Goal: Information Seeking & Learning: Learn about a topic

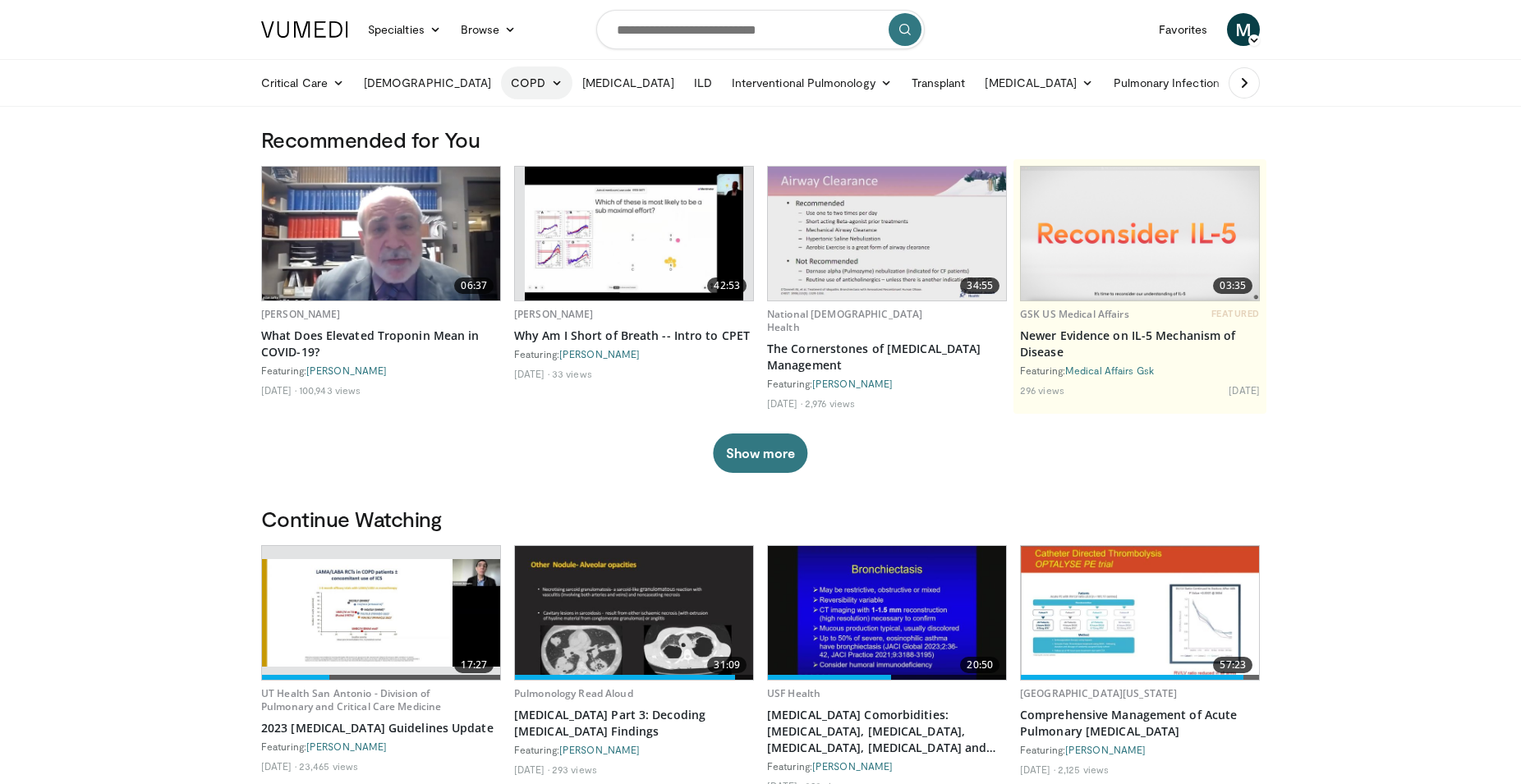
click at [501, 86] on link "COPD" at bounding box center [536, 83] width 71 height 33
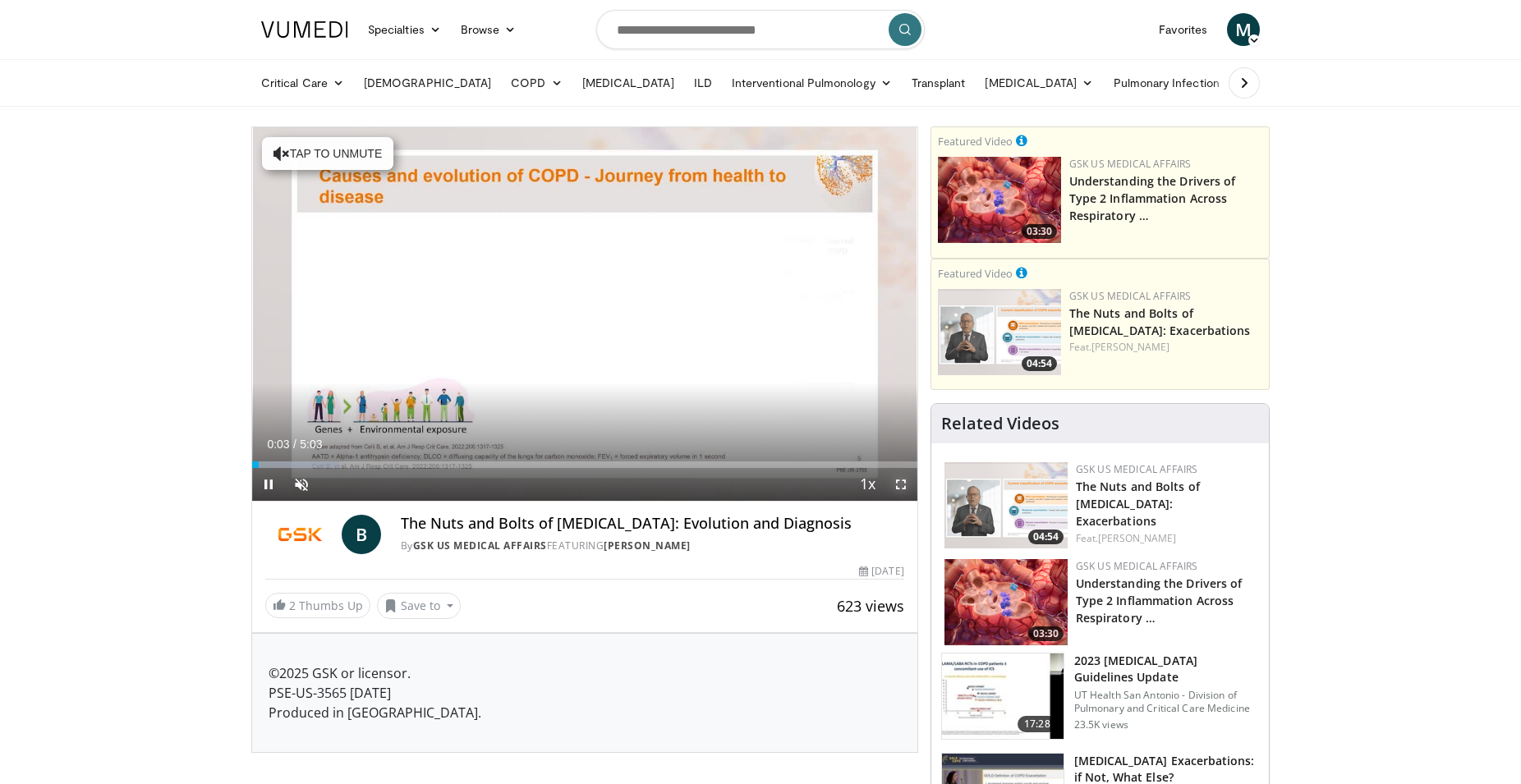
click at [902, 484] on span "Video Player" at bounding box center [901, 484] width 33 height 33
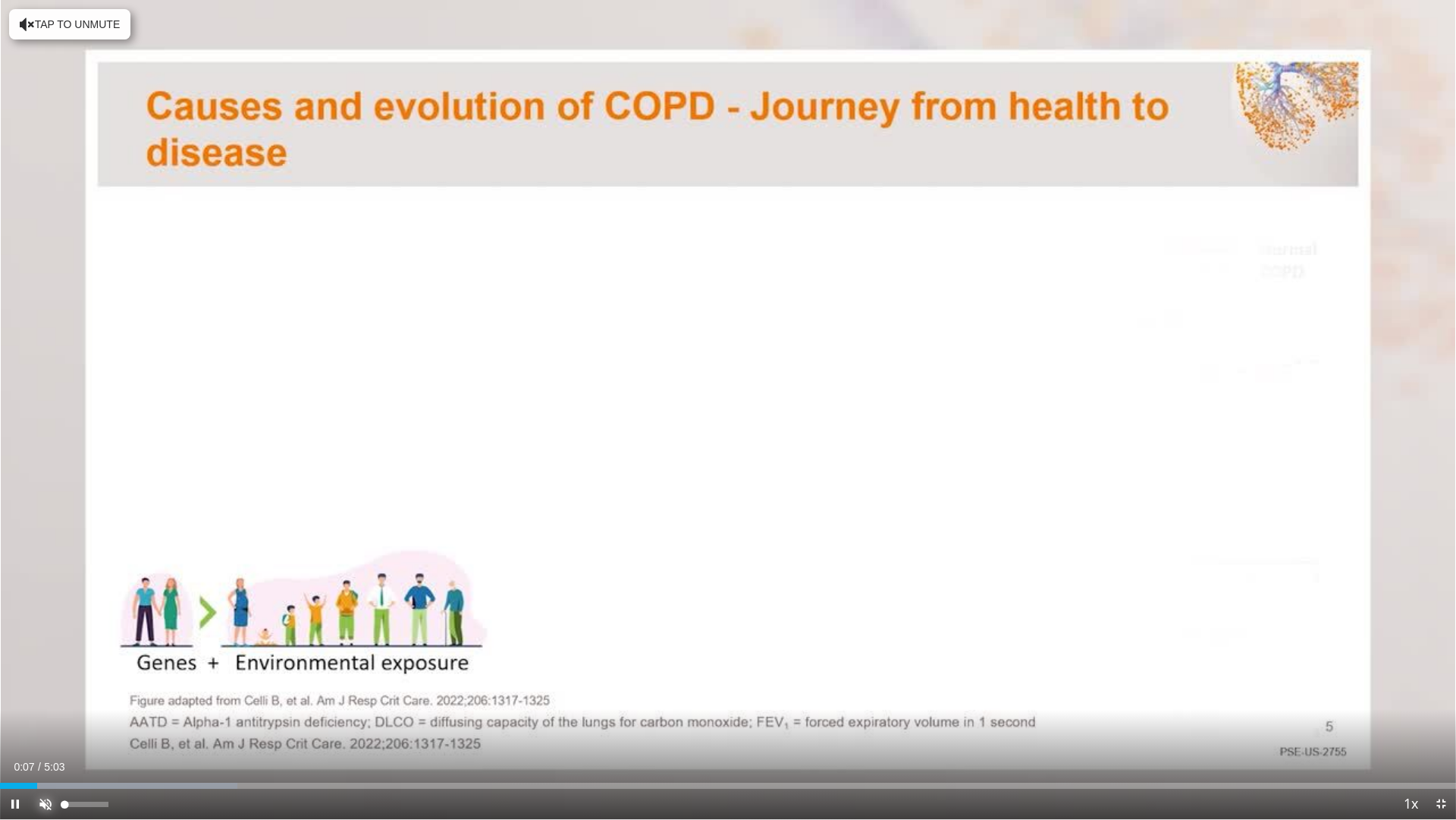
click at [45, 724] on span "Video Player" at bounding box center [46, 804] width 31 height 31
drag, startPoint x: 107, startPoint y: 807, endPoint x: 79, endPoint y: 806, distance: 28.0
click at [79, 724] on div "Volume Level" at bounding box center [72, 804] width 15 height 5
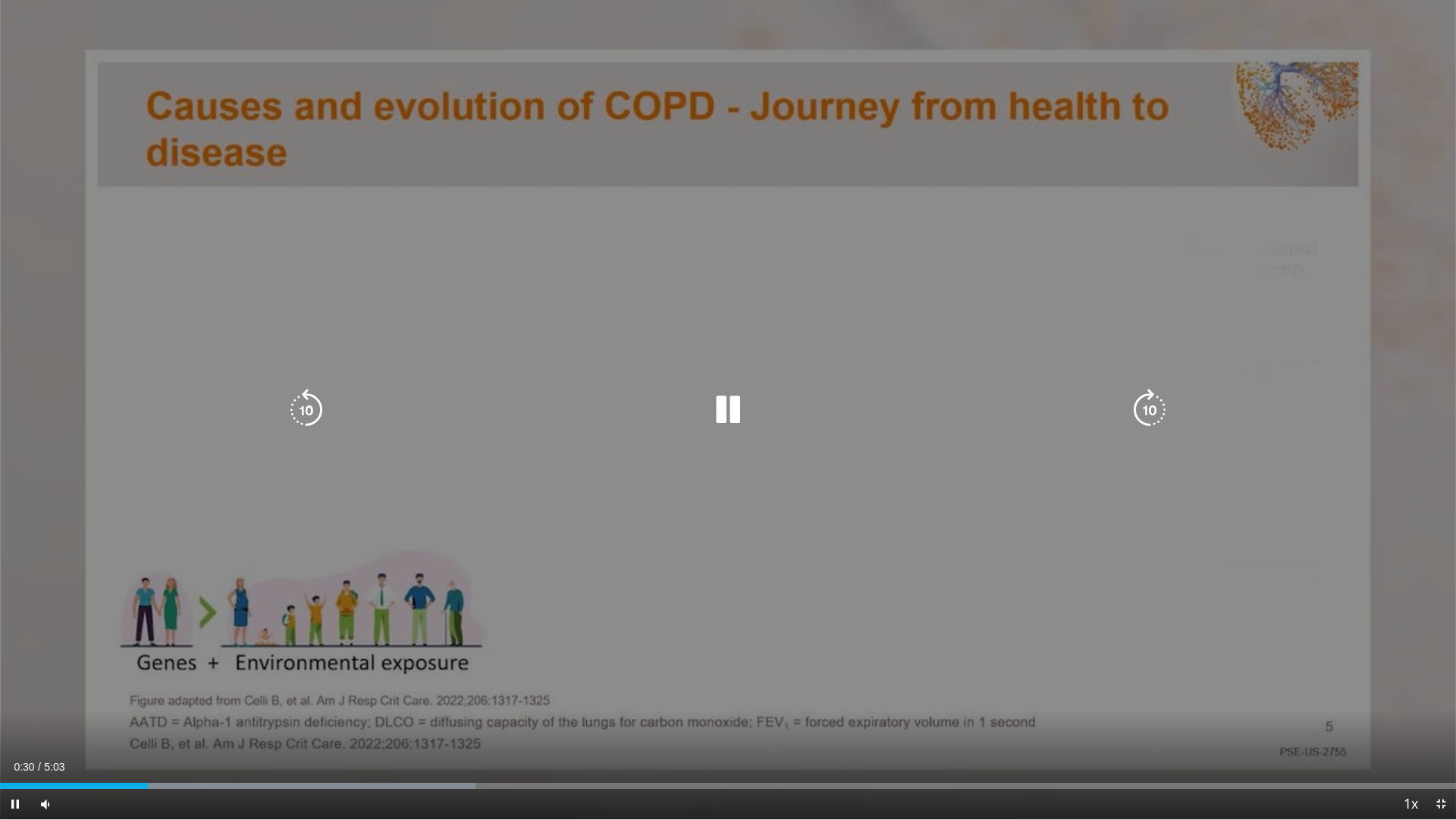
click at [0, 521] on div "10 seconds Tap to unmute" at bounding box center [728, 409] width 1456 height 819
click at [2, 523] on div "10 seconds Tap to unmute" at bounding box center [728, 409] width 1456 height 819
click at [675, 544] on div "10 seconds Tap to unmute" at bounding box center [728, 409] width 1456 height 819
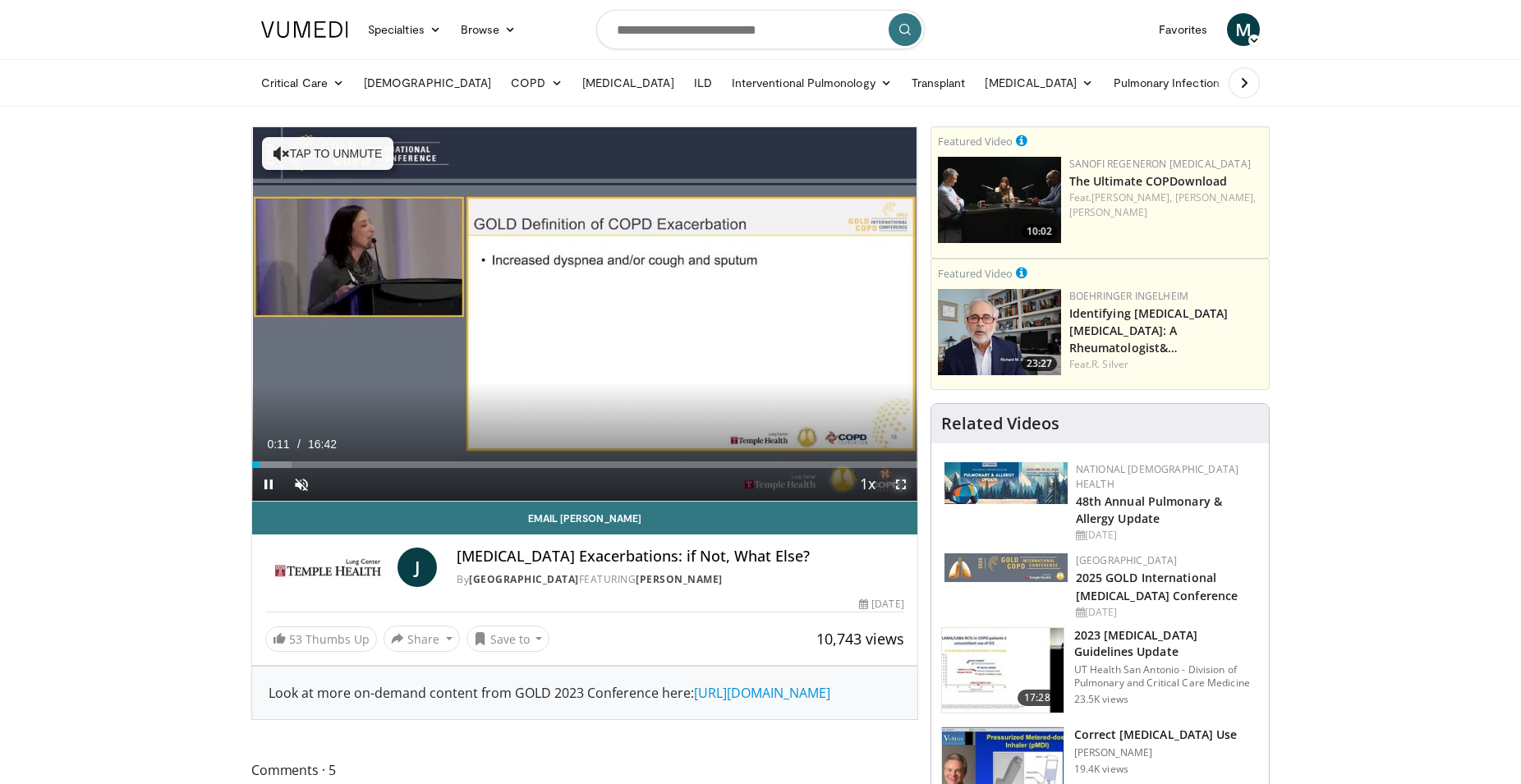
click at [900, 484] on span "Video Player" at bounding box center [901, 484] width 33 height 33
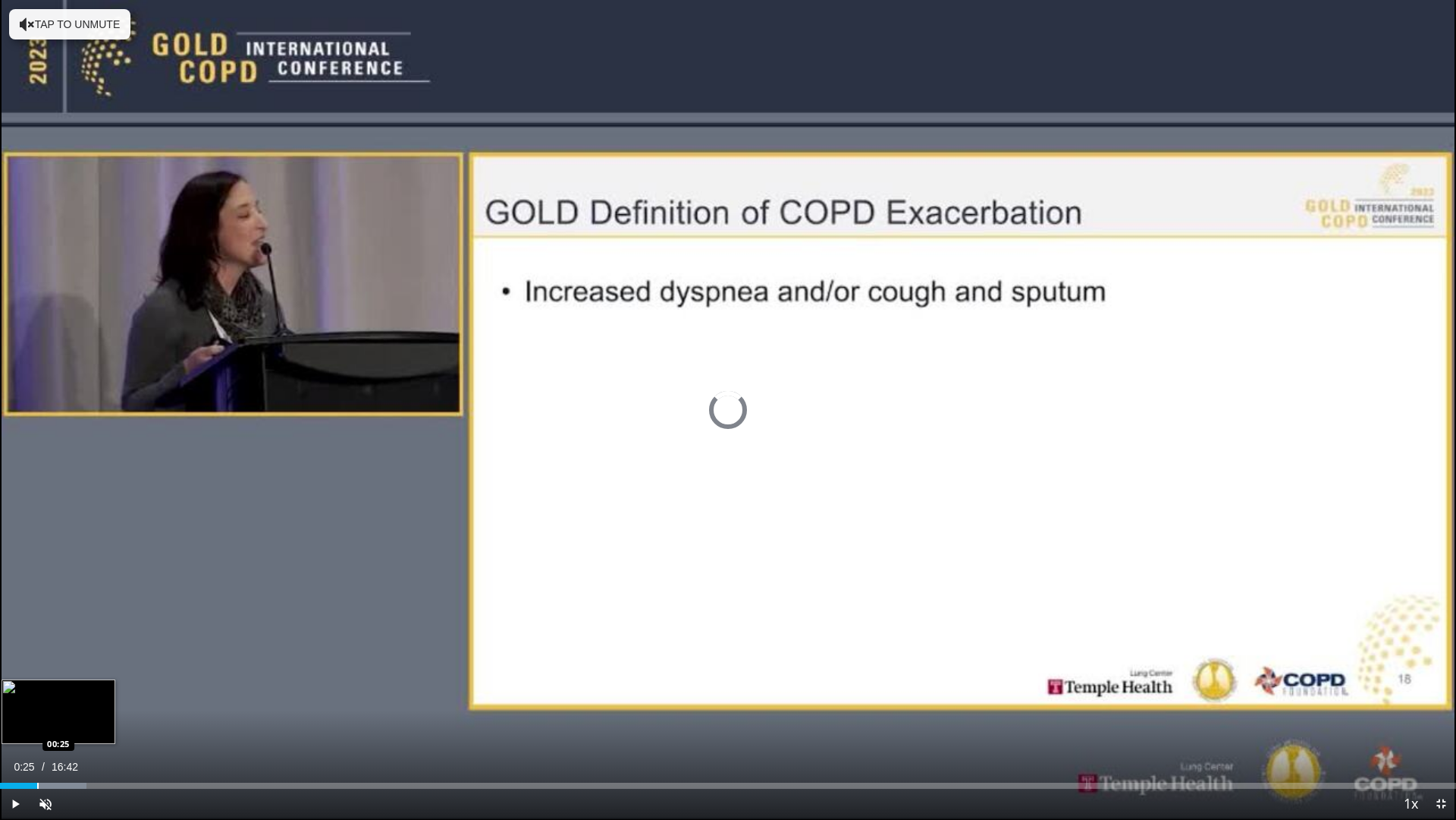
click at [37, 724] on div "Progress Bar" at bounding box center [38, 785] width 2 height 6
click at [52, 724] on div "Progress Bar" at bounding box center [53, 785] width 2 height 6
click at [43, 724] on span "Video Player" at bounding box center [46, 804] width 31 height 31
click at [74, 724] on div "Progress Bar" at bounding box center [74, 785] width 2 height 6
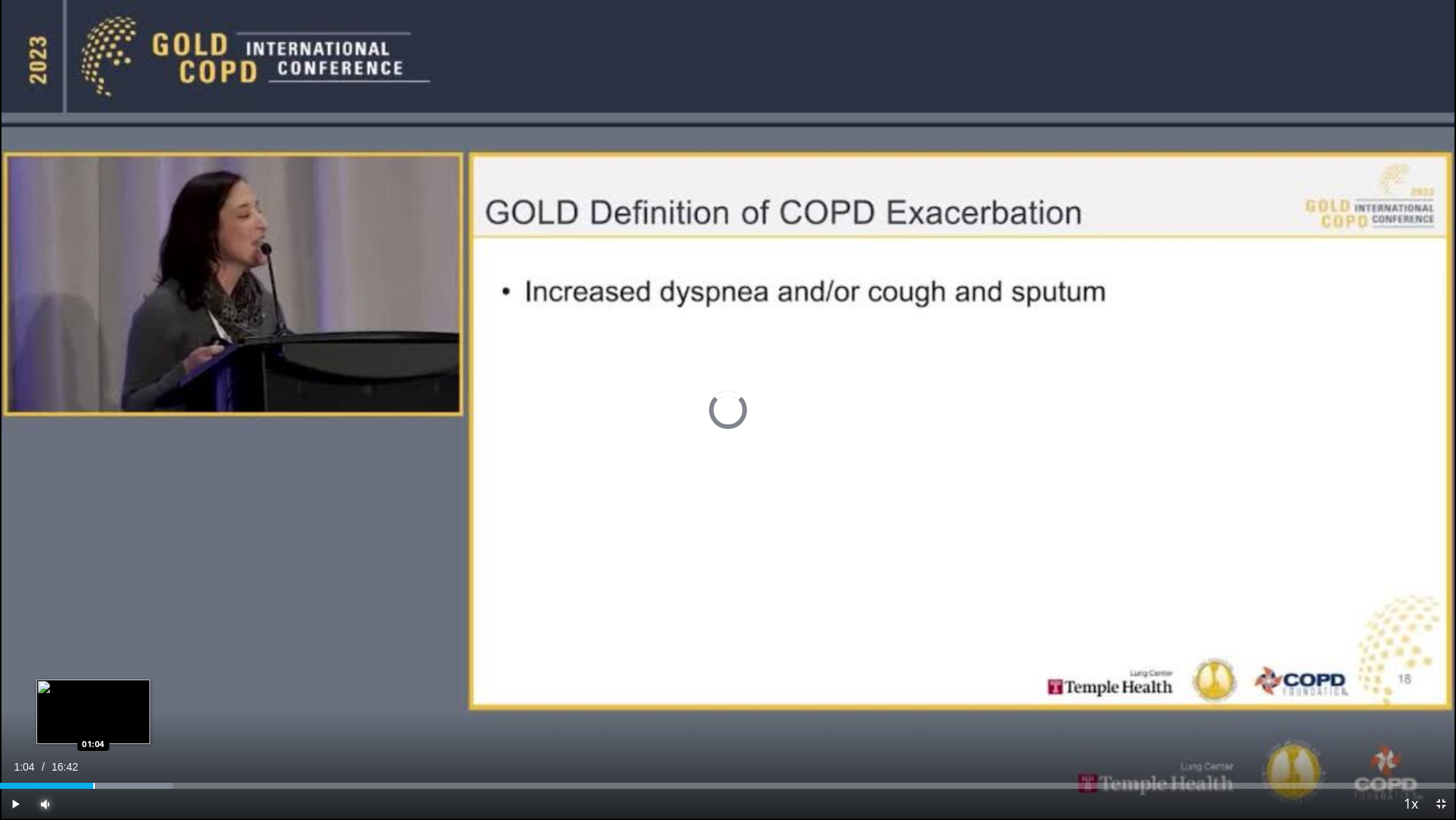
click at [94, 724] on div "Progress Bar" at bounding box center [95, 785] width 2 height 6
click at [114, 724] on div "Progress Bar" at bounding box center [115, 785] width 2 height 6
click at [135, 724] on div "Progress Bar" at bounding box center [135, 785] width 2 height 6
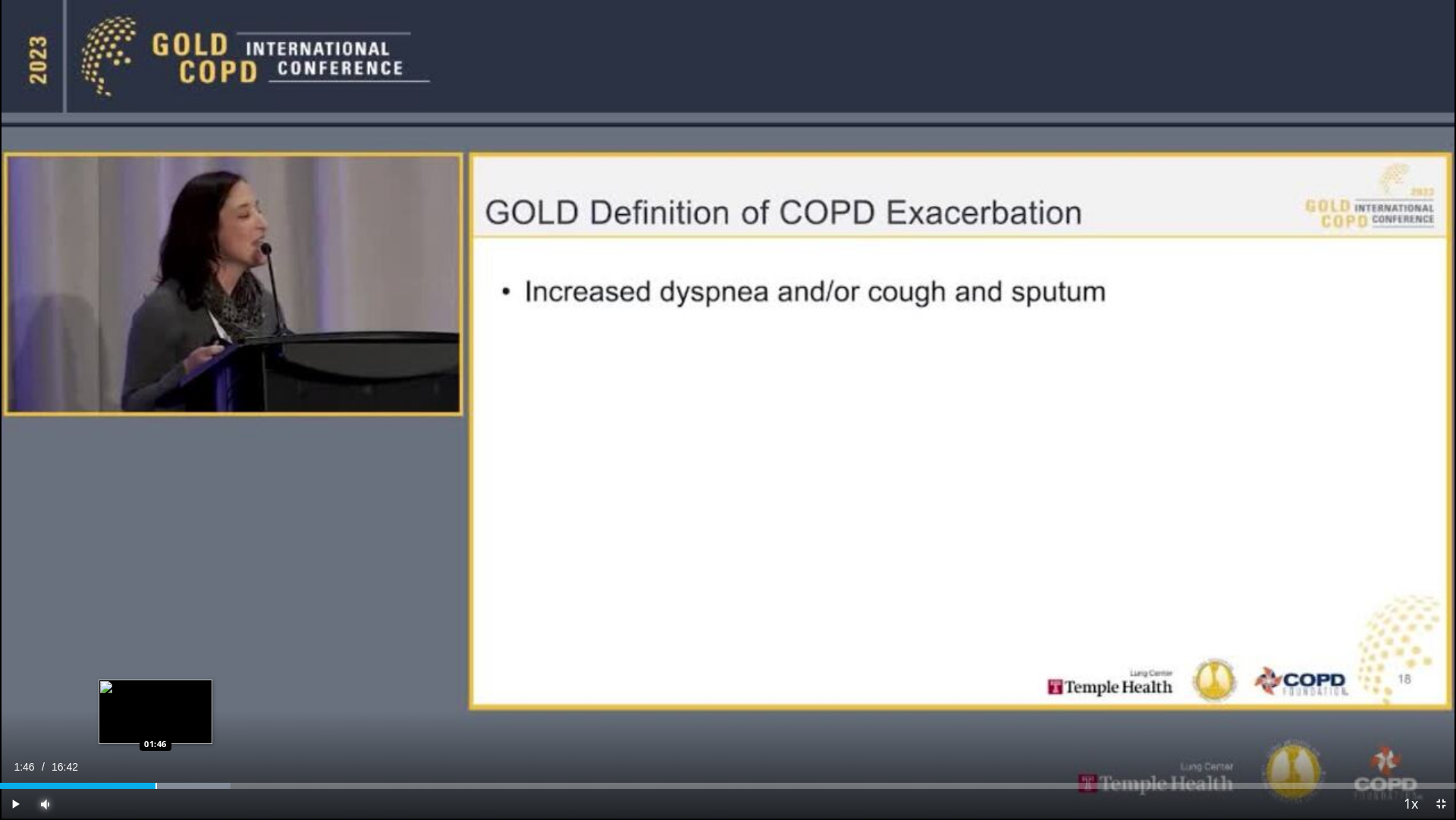
click at [156, 724] on div "Progress Bar" at bounding box center [157, 785] width 2 height 6
click at [173, 724] on div "Progress Bar" at bounding box center [174, 785] width 2 height 6
click at [186, 724] on div "Progress Bar" at bounding box center [187, 785] width 2 height 6
click at [198, 724] on div "Progress Bar" at bounding box center [199, 785] width 2 height 6
click at [210, 724] on div "Progress Bar" at bounding box center [210, 785] width 2 height 6
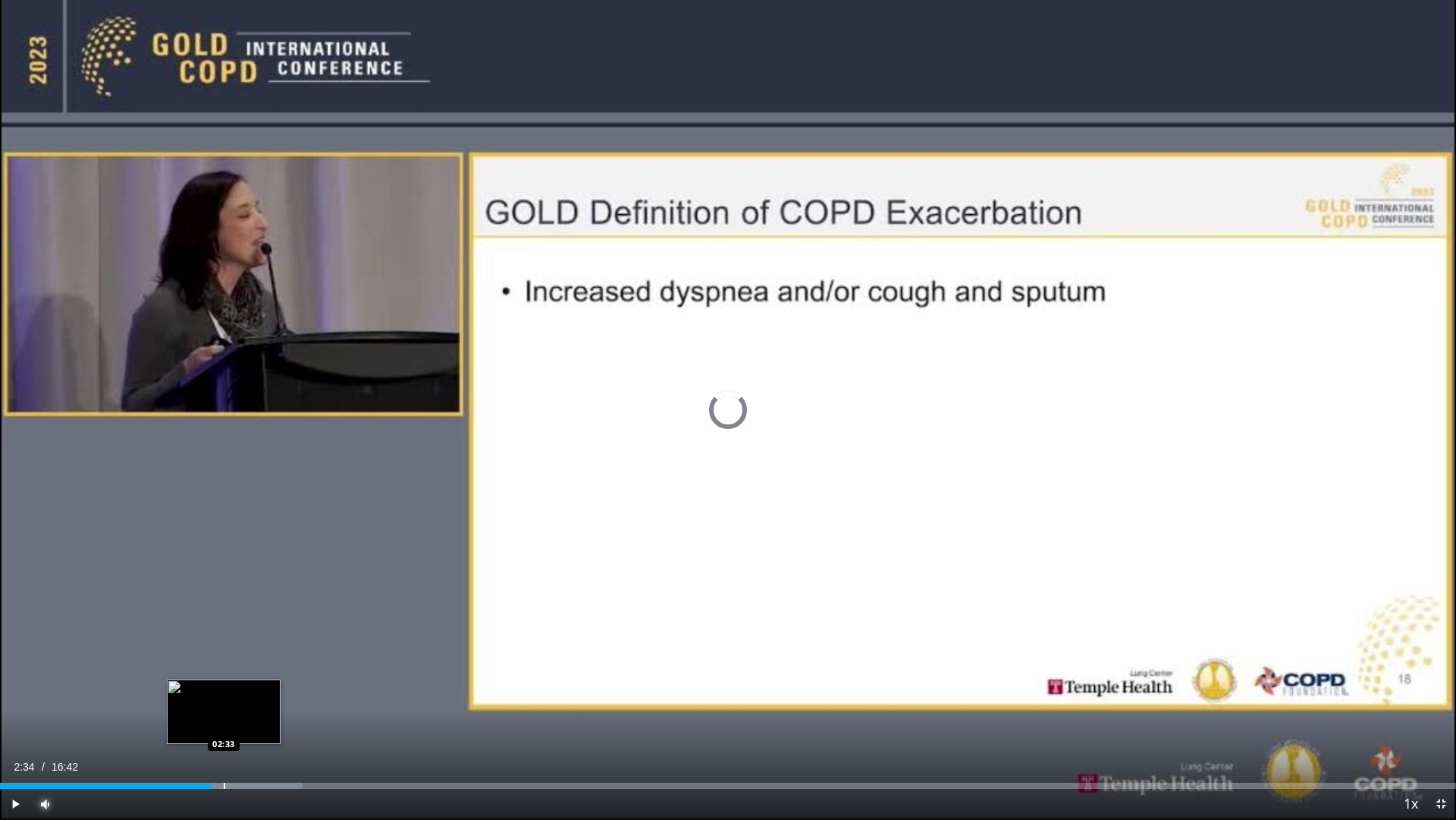
click at [225, 724] on div "Progress Bar" at bounding box center [225, 785] width 2 height 6
click at [240, 724] on div "Progress Bar" at bounding box center [241, 785] width 2 height 6
click at [258, 724] on div "Progress Bar" at bounding box center [259, 785] width 2 height 6
click at [272, 724] on div "Progress Bar" at bounding box center [273, 785] width 2 height 6
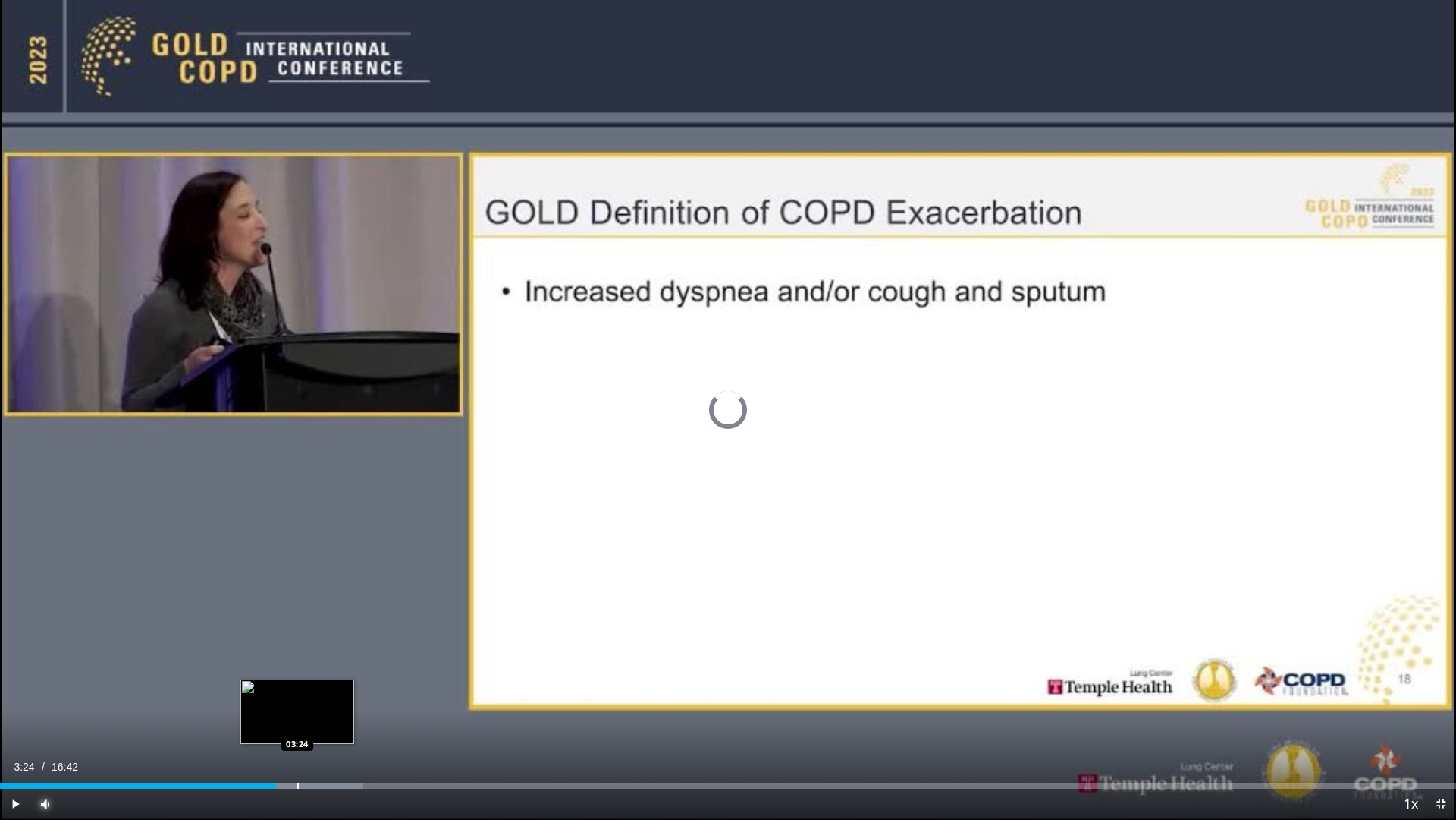
click at [297, 724] on div "Progress Bar" at bounding box center [298, 785] width 2 height 6
click at [316, 724] on div "Progress Bar" at bounding box center [317, 785] width 2 height 6
click at [336, 724] on div "Progress Bar" at bounding box center [337, 785] width 2 height 6
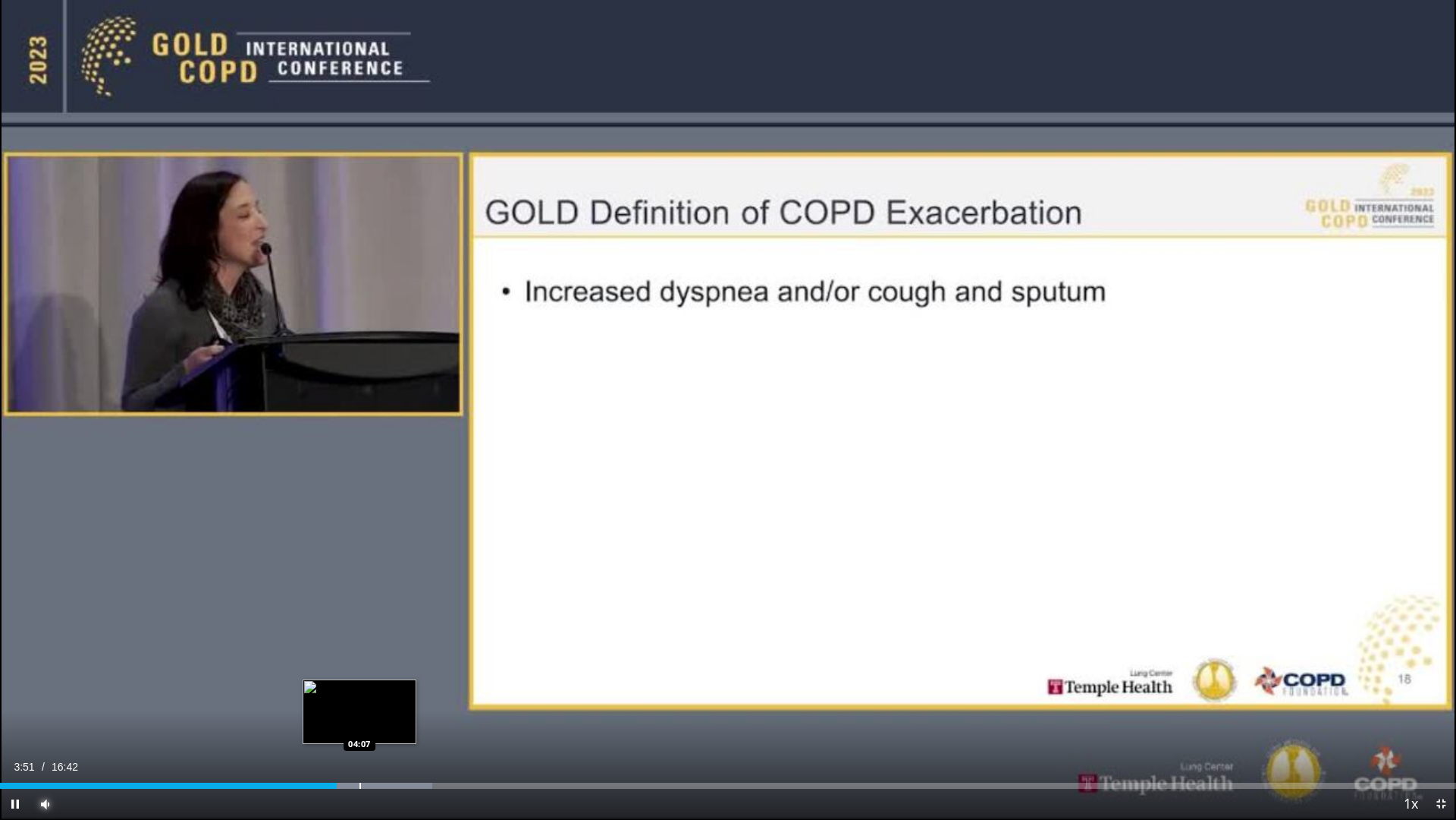
click at [360, 724] on div "Progress Bar" at bounding box center [360, 785] width 2 height 6
click at [378, 724] on div "Progress Bar" at bounding box center [378, 785] width 2 height 6
click at [409, 724] on div "Progress Bar" at bounding box center [410, 785] width 2 height 6
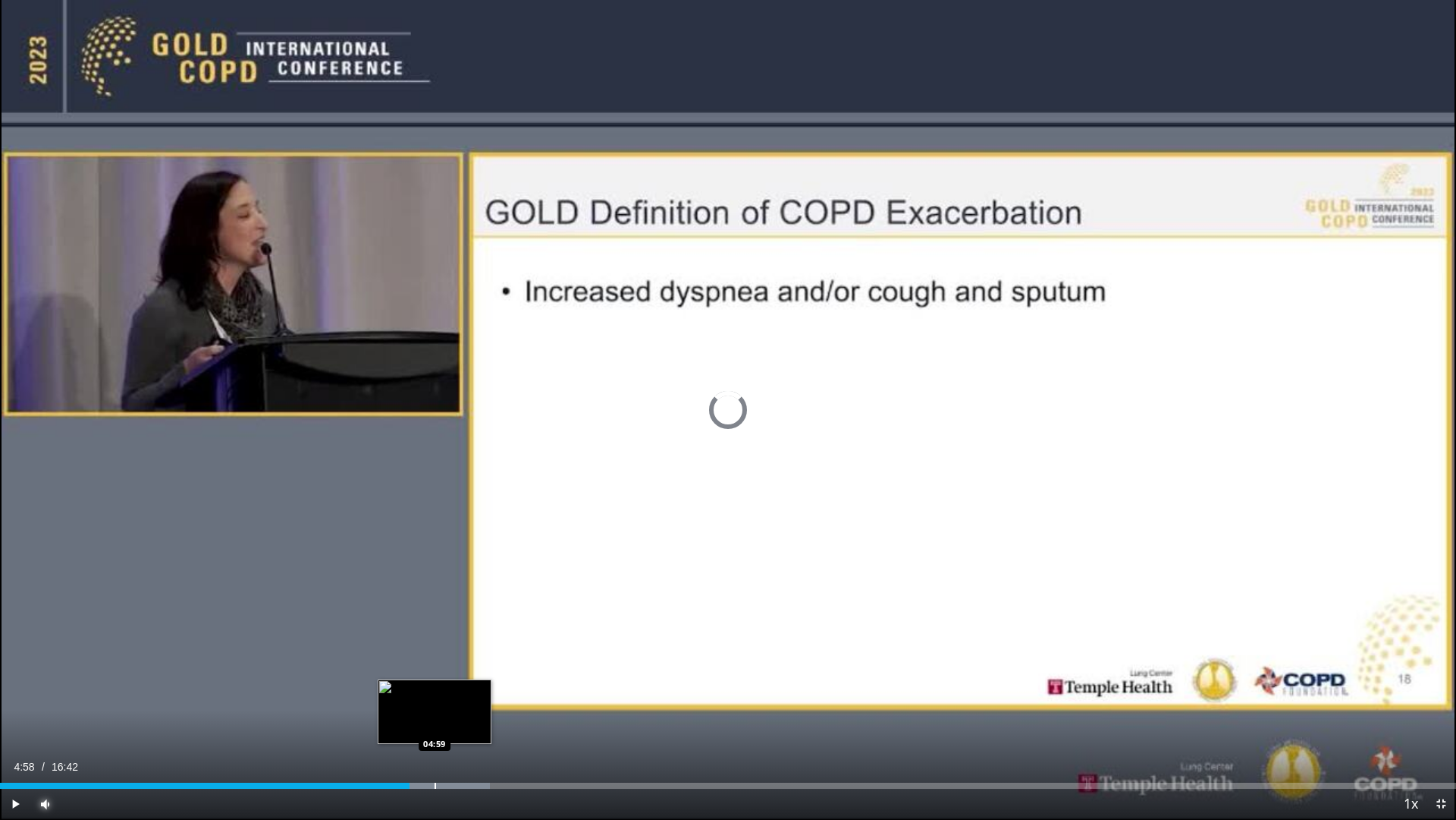
click at [434, 724] on div "Progress Bar" at bounding box center [435, 785] width 2 height 6
click at [452, 724] on div "Progress Bar" at bounding box center [452, 785] width 2 height 6
click at [471, 724] on div "Progress Bar" at bounding box center [472, 785] width 2 height 6
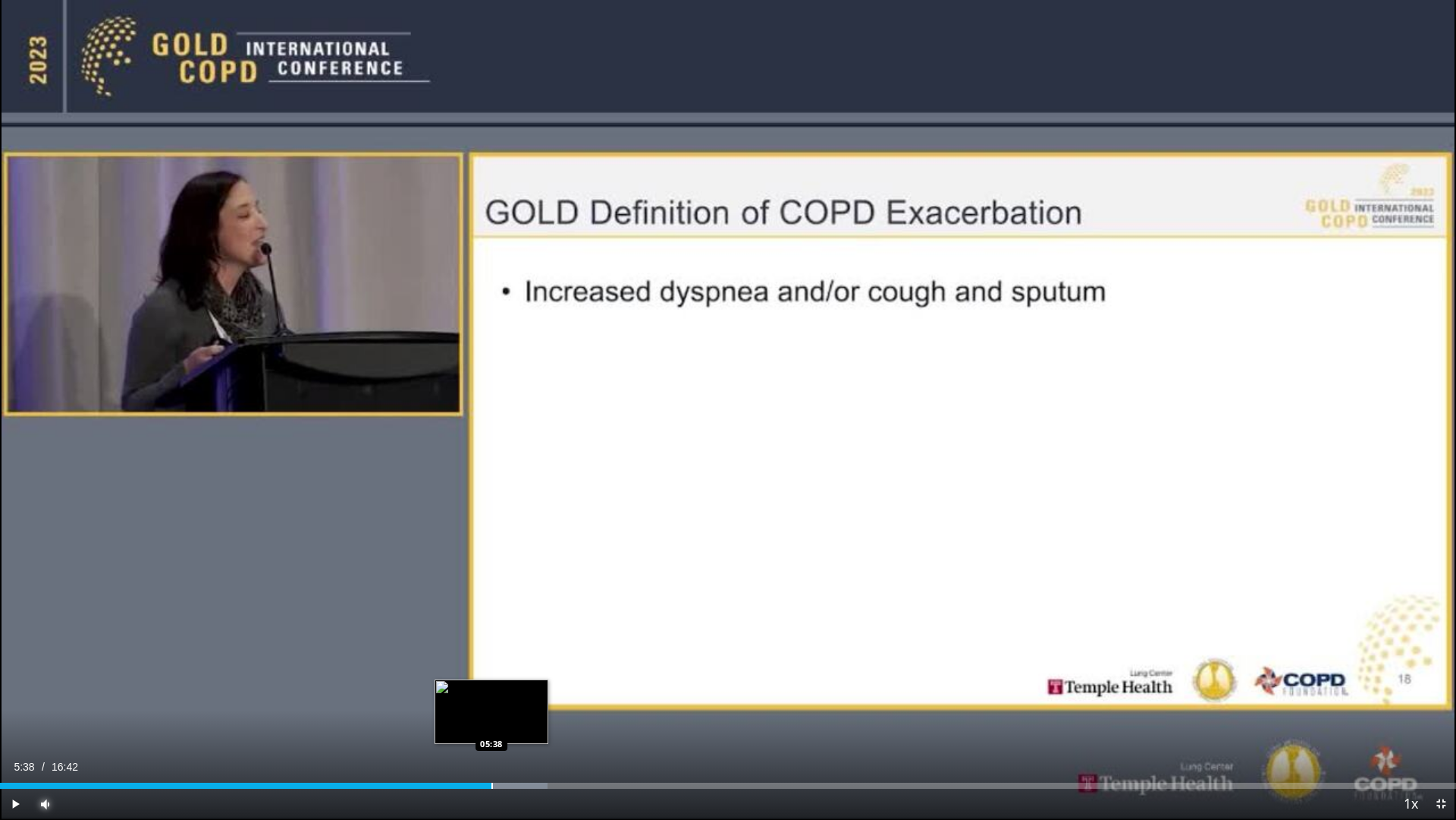
click at [492, 724] on div "Progress Bar" at bounding box center [492, 785] width 2 height 6
click at [513, 724] on div "Progress Bar" at bounding box center [514, 785] width 2 height 6
click at [539, 724] on div "Progress Bar" at bounding box center [539, 785] width 2 height 6
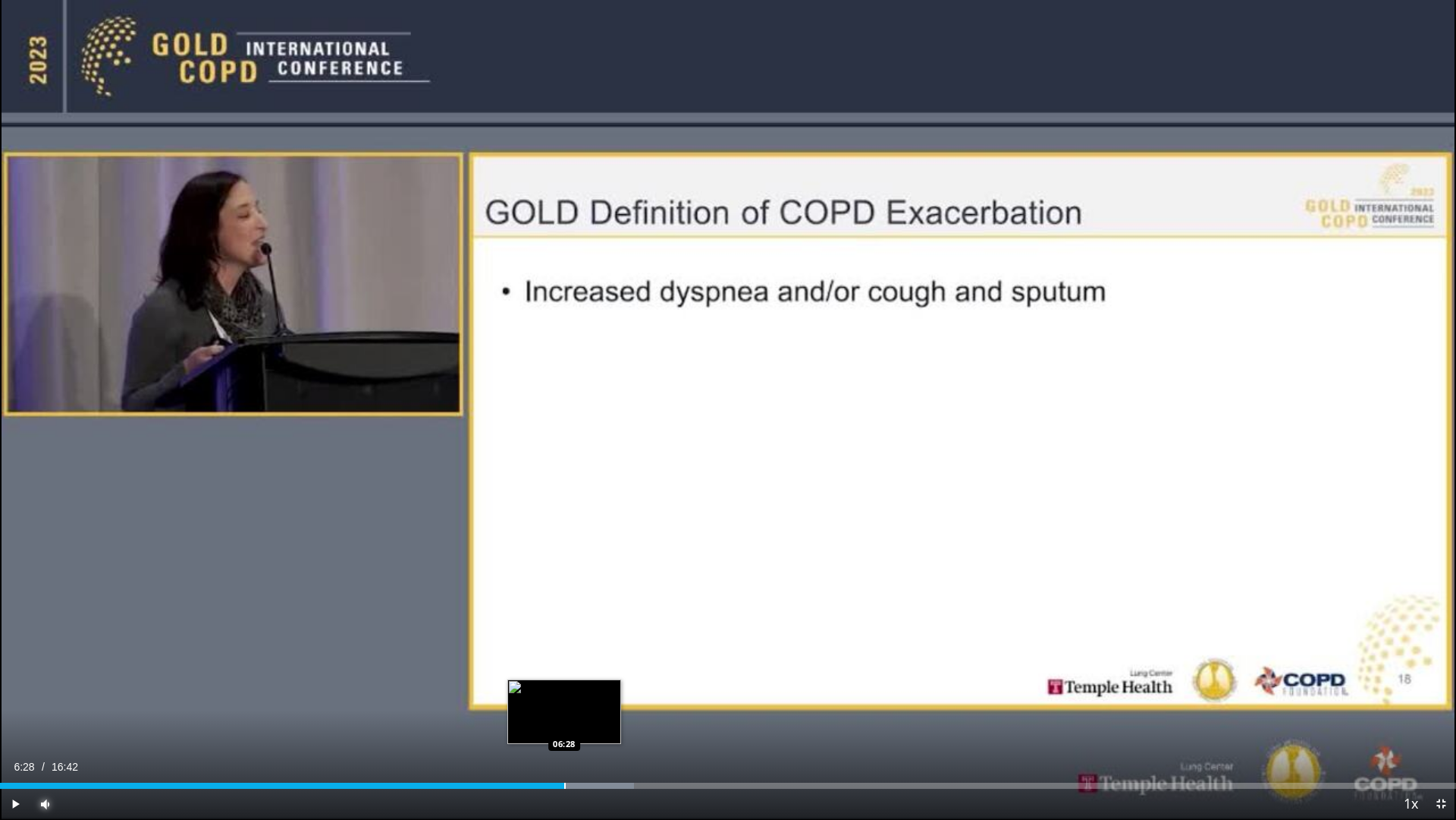
click at [564, 724] on div "Progress Bar" at bounding box center [565, 785] width 2 height 6
click at [586, 724] on div "Progress Bar" at bounding box center [587, 785] width 2 height 6
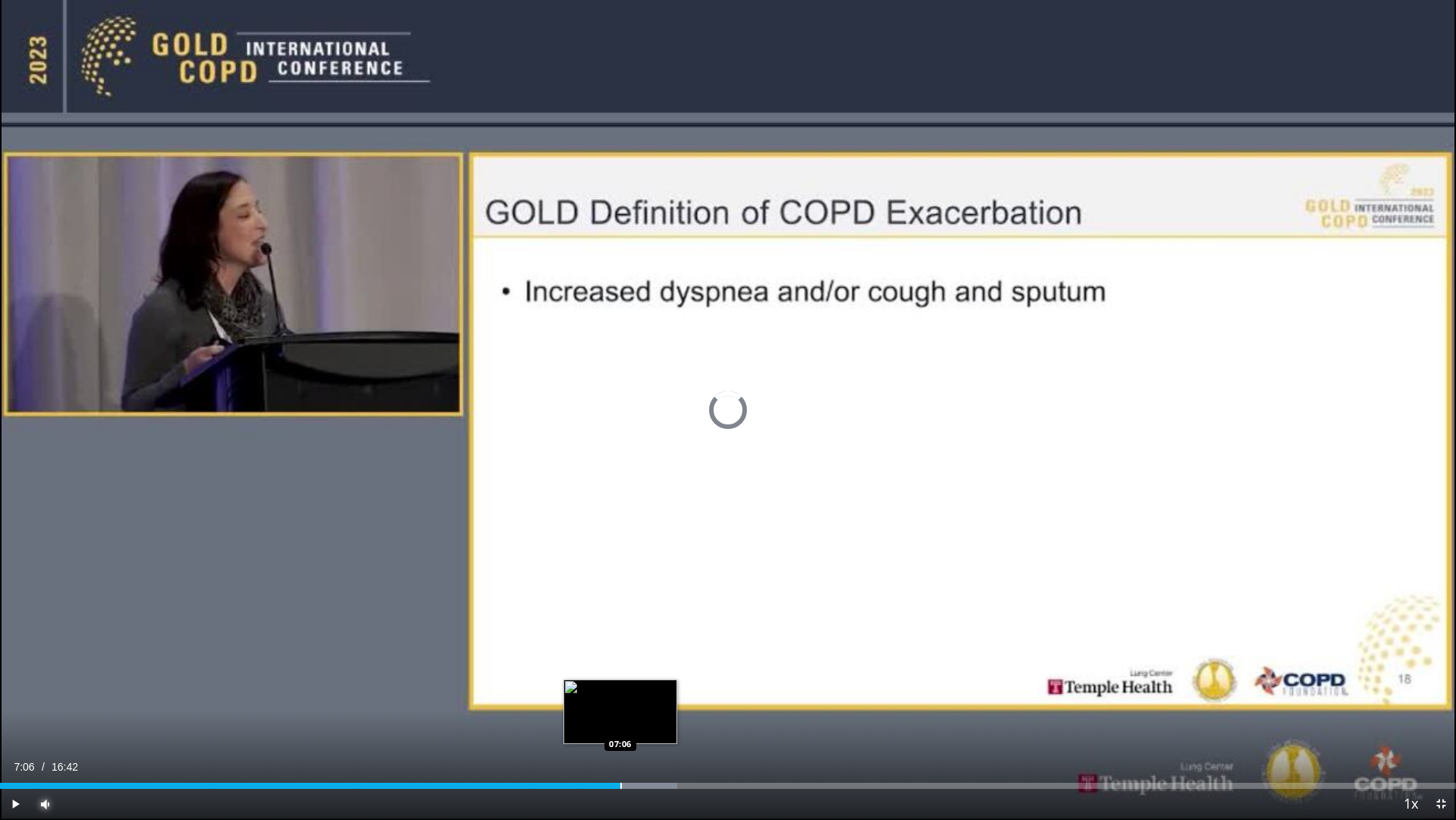
click at [620, 724] on div "Progress Bar" at bounding box center [621, 785] width 2 height 6
click at [658, 724] on div "Progress Bar" at bounding box center [659, 785] width 2 height 6
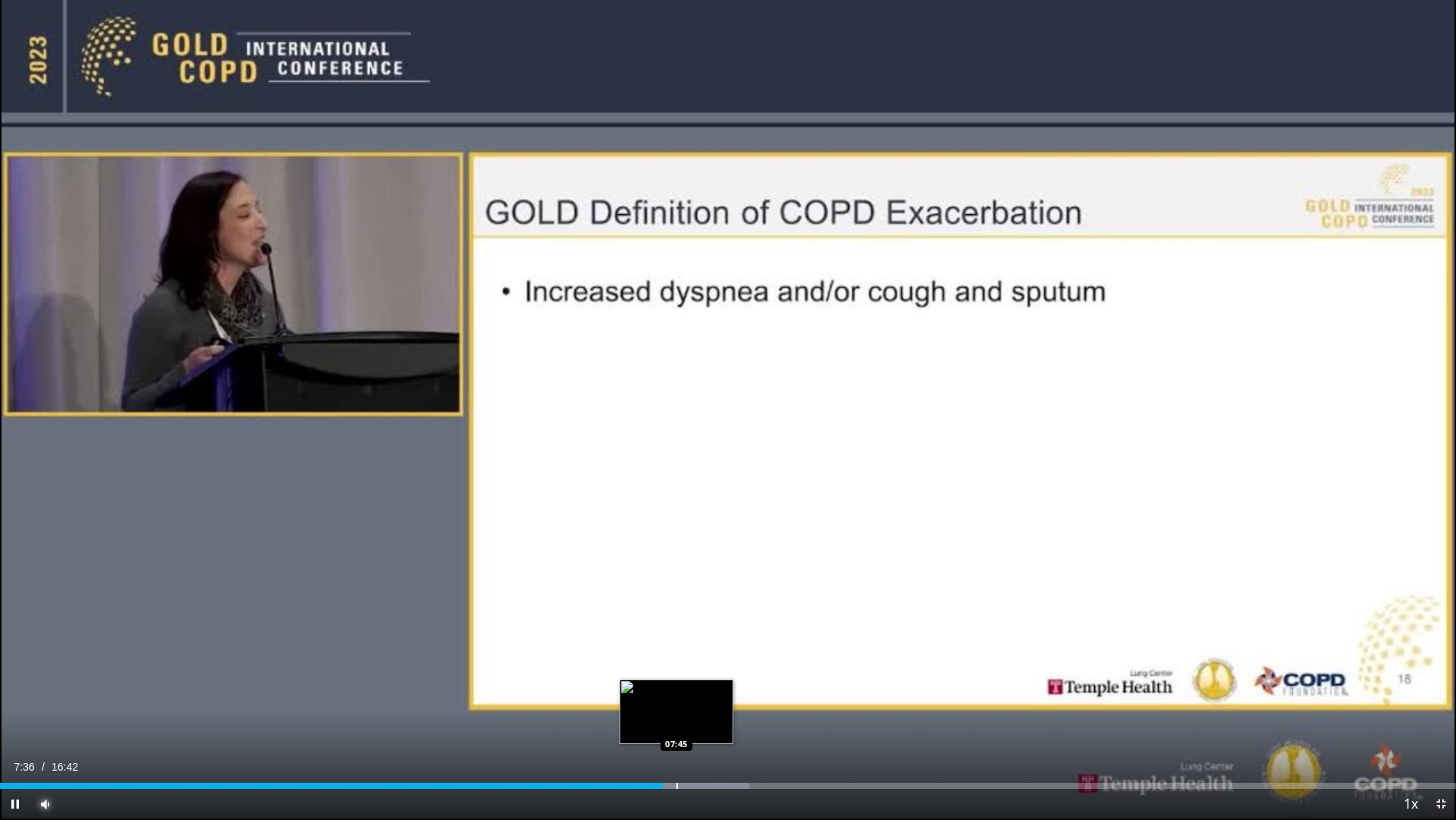
click at [676, 724] on div "Progress Bar" at bounding box center [677, 785] width 2 height 6
click at [699, 724] on div "Progress Bar" at bounding box center [700, 785] width 2 height 6
click at [721, 724] on div "Loaded : 54.44% 08:01 08:15" at bounding box center [728, 781] width 1456 height 14
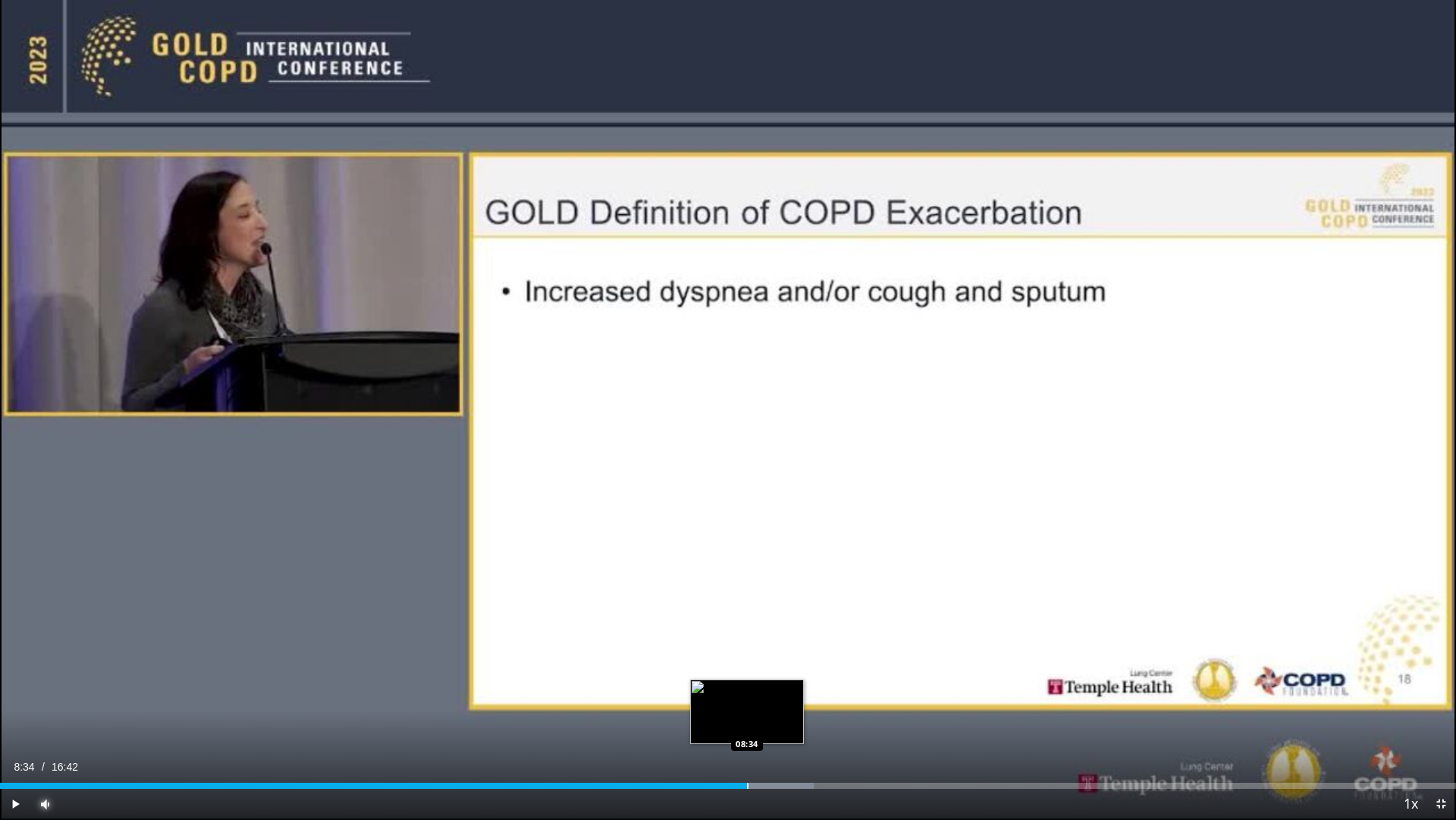
click at [747, 724] on div "Loaded : 55.88% 08:34 08:34" at bounding box center [728, 781] width 1456 height 14
click at [769, 724] on div "Progress Bar" at bounding box center [770, 785] width 2 height 6
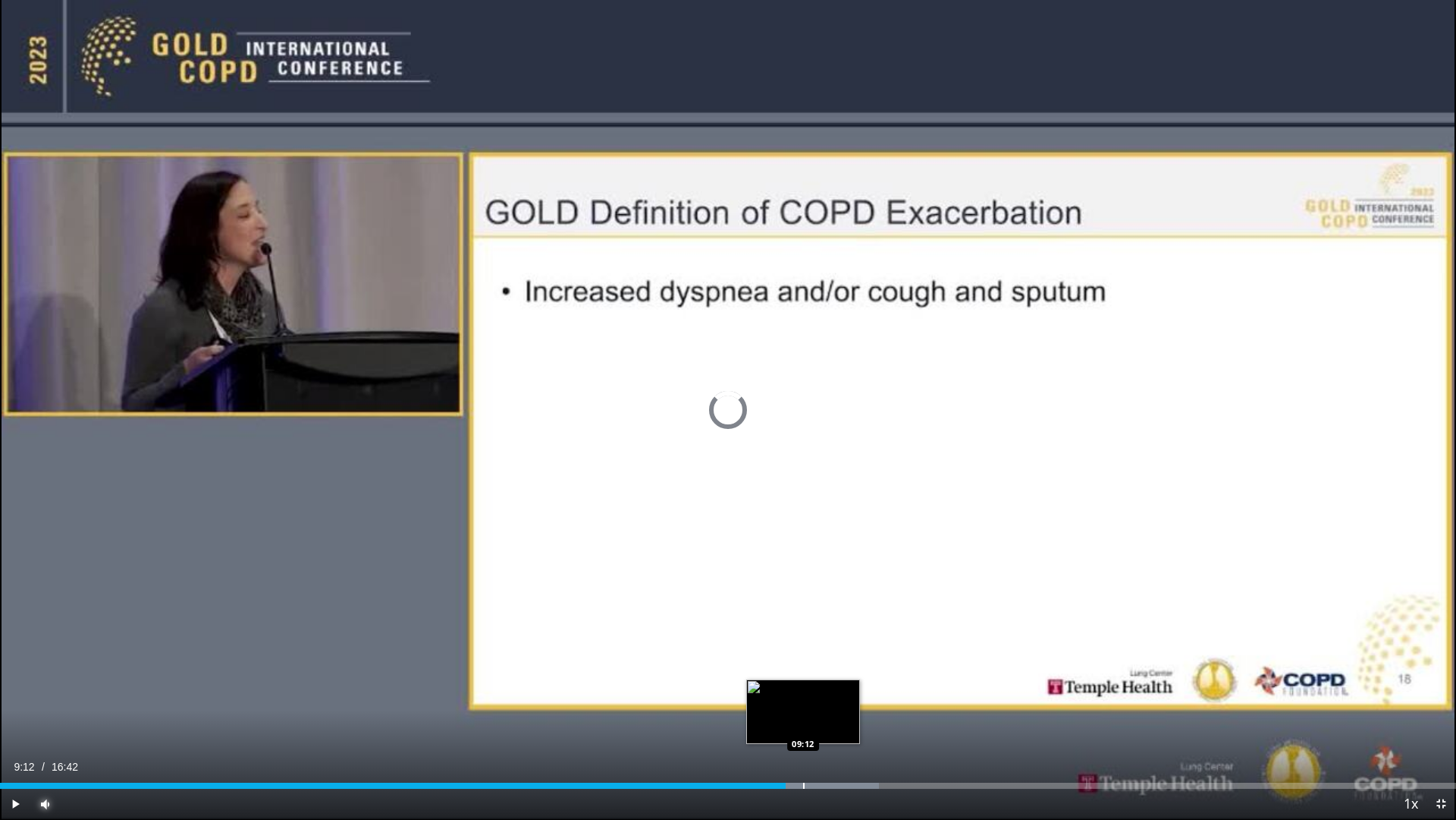
click at [803, 724] on div "Progress Bar" at bounding box center [804, 785] width 2 height 6
click at [825, 724] on div "Progress Bar" at bounding box center [826, 785] width 2 height 6
click at [840, 724] on video-js "**********" at bounding box center [728, 410] width 1456 height 820
click at [852, 724] on div "Progress Bar" at bounding box center [853, 785] width 2 height 6
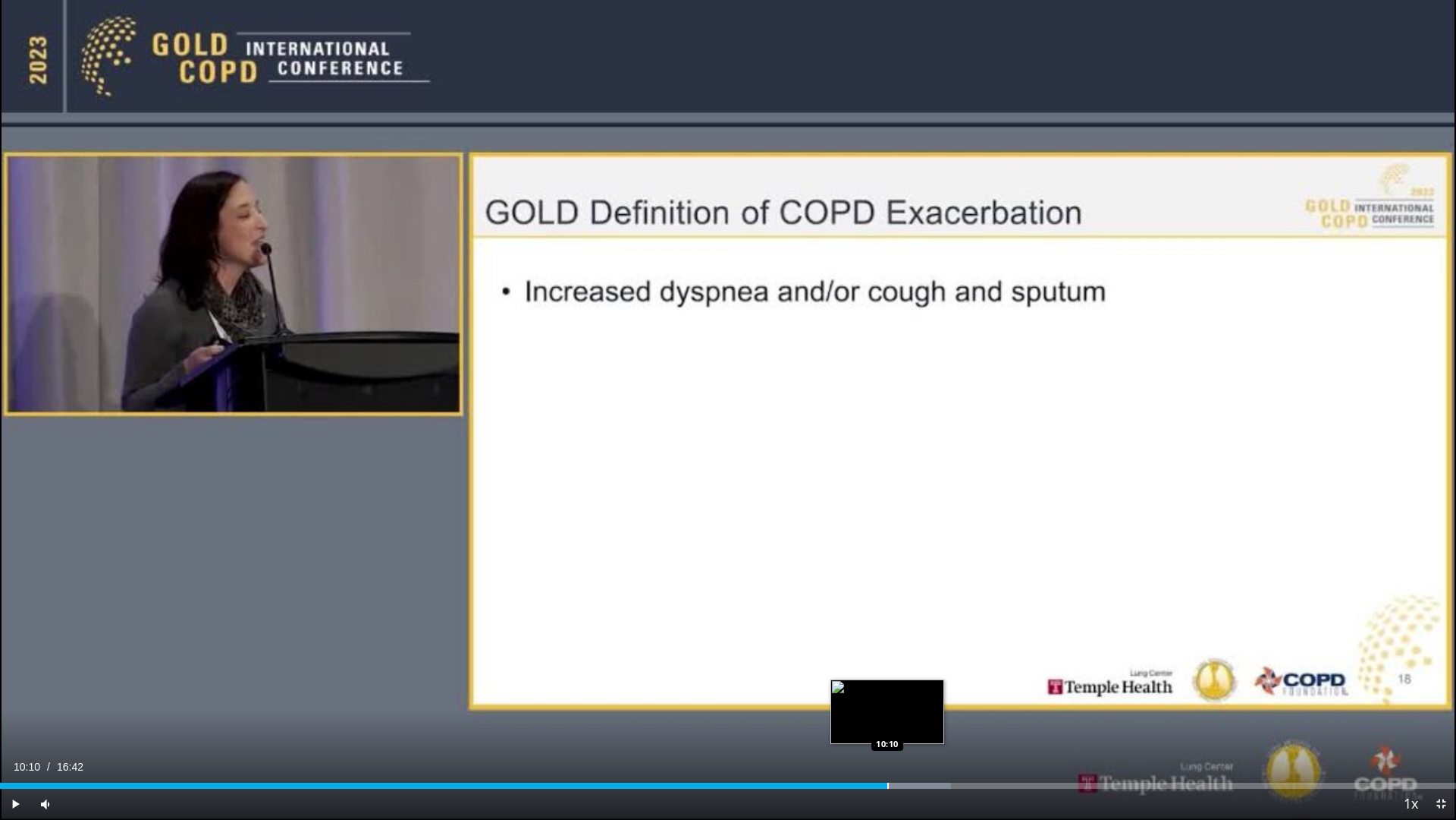
click at [888, 724] on div "Progress Bar" at bounding box center [889, 785] width 2 height 6
click at [904, 724] on div "Progress Bar" at bounding box center [905, 785] width 2 height 6
click at [929, 724] on div "Progress Bar" at bounding box center [930, 785] width 2 height 6
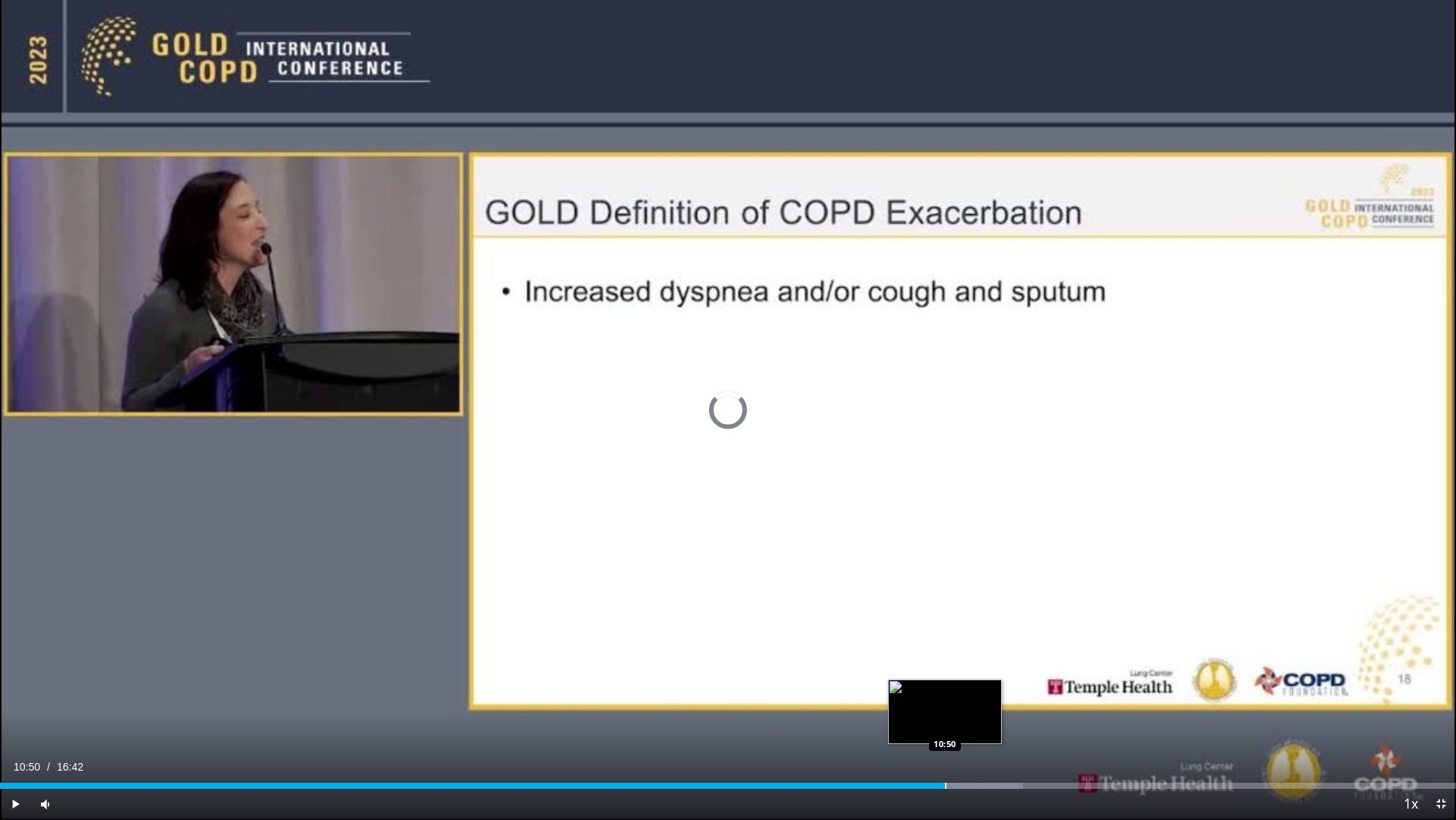
click at [945, 724] on div "Progress Bar" at bounding box center [946, 785] width 2 height 6
click at [961, 724] on div "Progress Bar" at bounding box center [962, 785] width 2 height 6
click at [983, 724] on div "Loaded : 72.84% 11:04 11:15" at bounding box center [728, 781] width 1456 height 14
click at [996, 724] on div "Loaded : 73.84% 11:17 11:23" at bounding box center [728, 781] width 1456 height 14
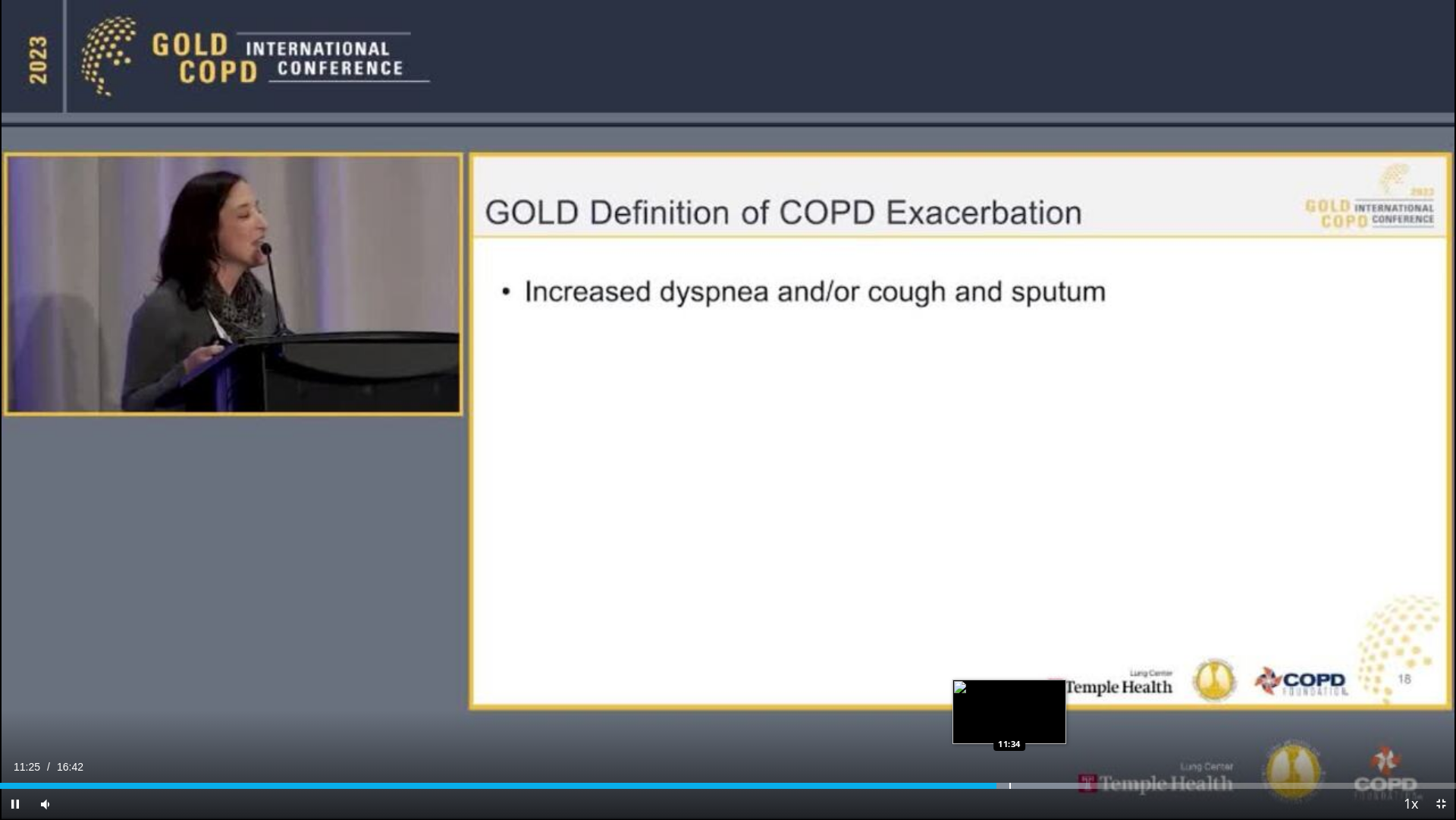
click at [1009, 724] on div "Loaded : 74.84% 11:25 11:34" at bounding box center [728, 781] width 1456 height 14
click at [1022, 724] on div "Progress Bar" at bounding box center [1023, 785] width 2 height 6
click at [1041, 724] on div "Progress Bar" at bounding box center [1042, 785] width 2 height 6
click at [1056, 724] on div "Progress Bar" at bounding box center [1057, 785] width 2 height 6
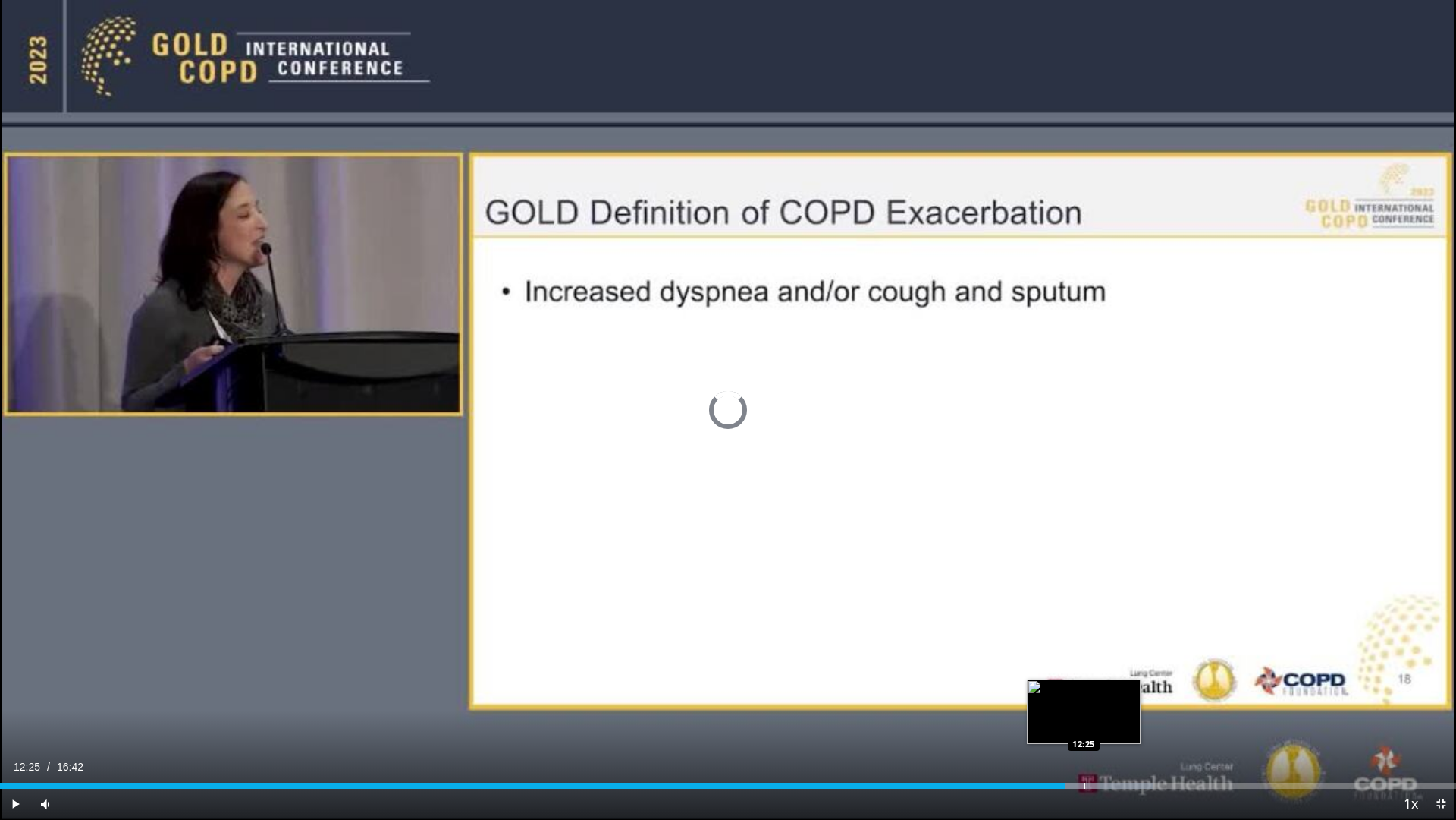
click at [1084, 724] on div "Progress Bar" at bounding box center [1085, 785] width 2 height 6
click at [1109, 724] on div "Progress Bar" at bounding box center [1110, 785] width 2 height 6
click at [1137, 724] on div "Progress Bar" at bounding box center [1137, 785] width 2 height 6
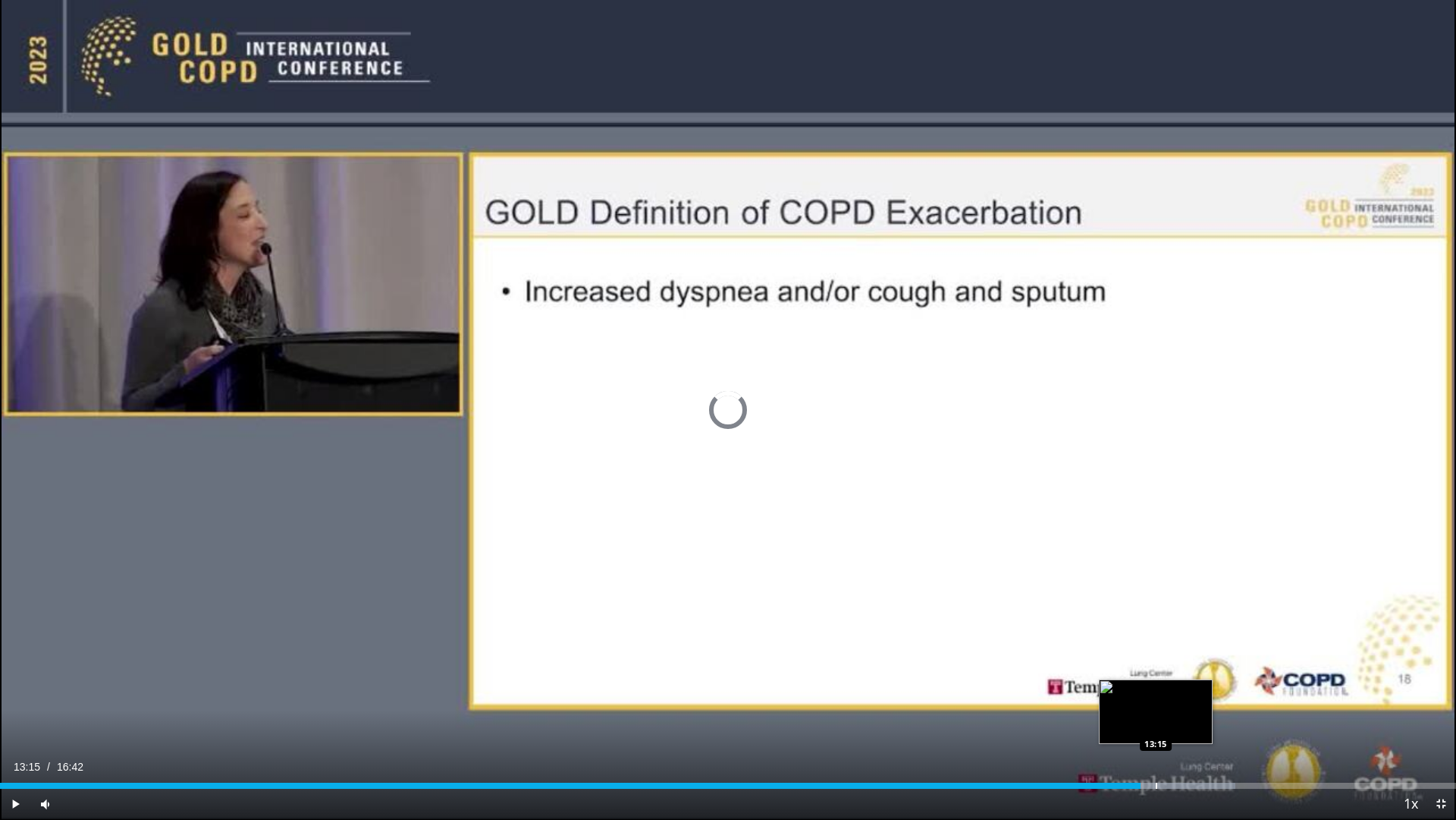
click at [1156, 724] on div "Progress Bar" at bounding box center [1157, 785] width 2 height 6
click at [1170, 724] on div "Progress Bar" at bounding box center [1171, 785] width 2 height 6
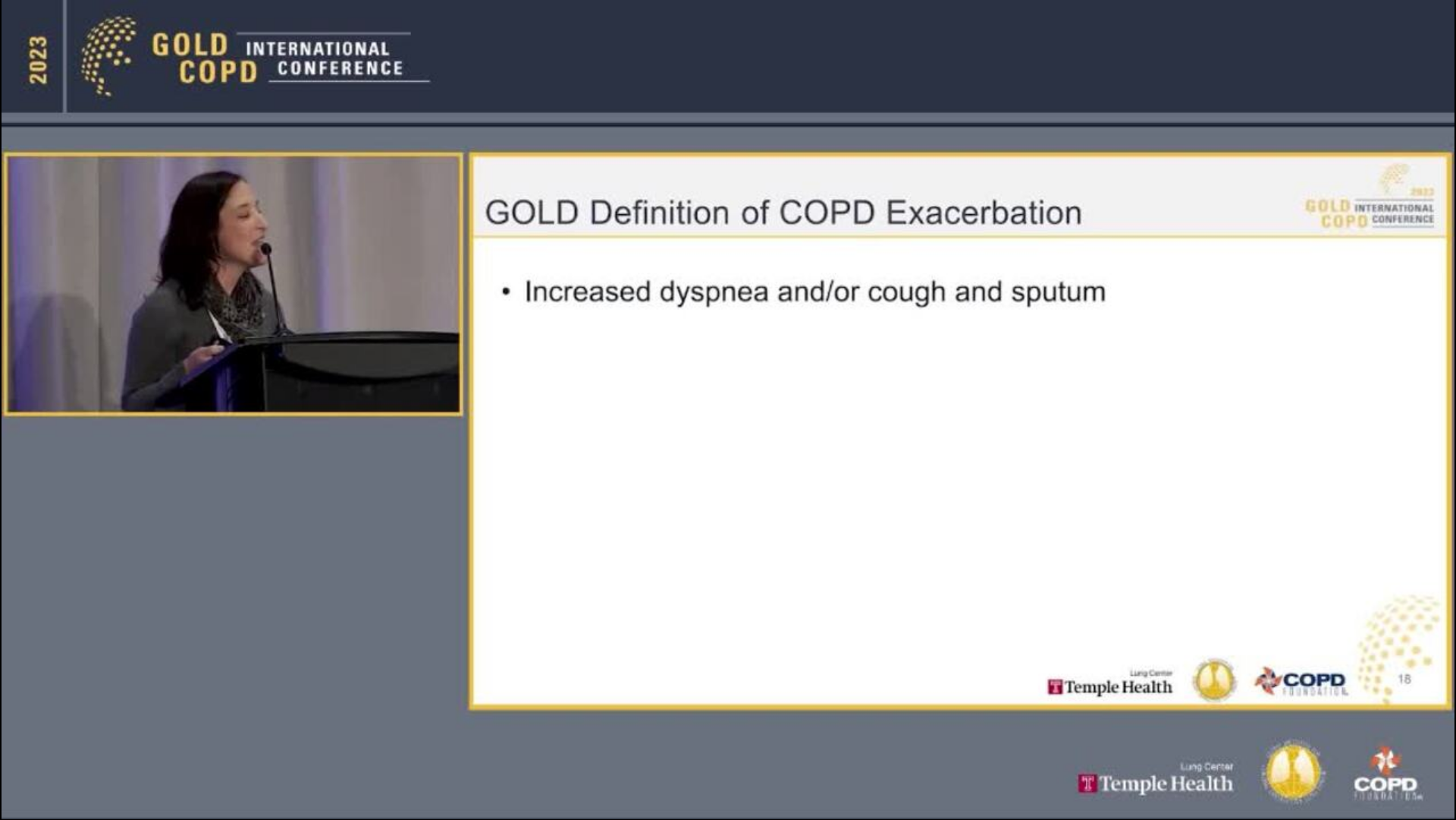
click at [1182, 724] on video-js "**********" at bounding box center [728, 410] width 1456 height 820
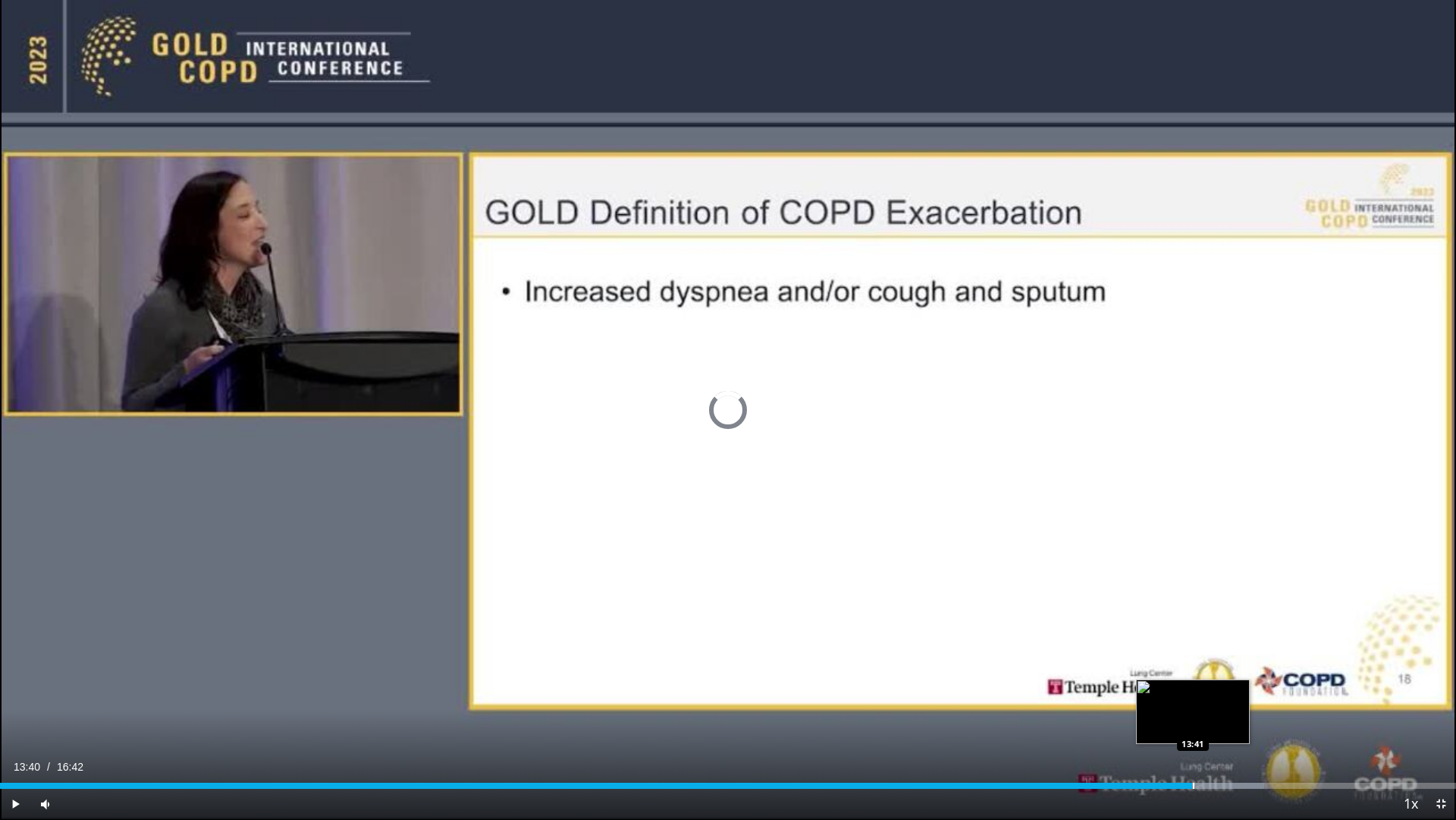
click at [1193, 724] on div "Progress Bar" at bounding box center [1194, 785] width 2 height 6
click at [1217, 724] on div "Progress Bar" at bounding box center [1217, 785] width 2 height 6
click at [1231, 724] on video-js "**********" at bounding box center [728, 410] width 1456 height 820
click at [1254, 724] on div "Progress Bar" at bounding box center [1255, 785] width 2 height 6
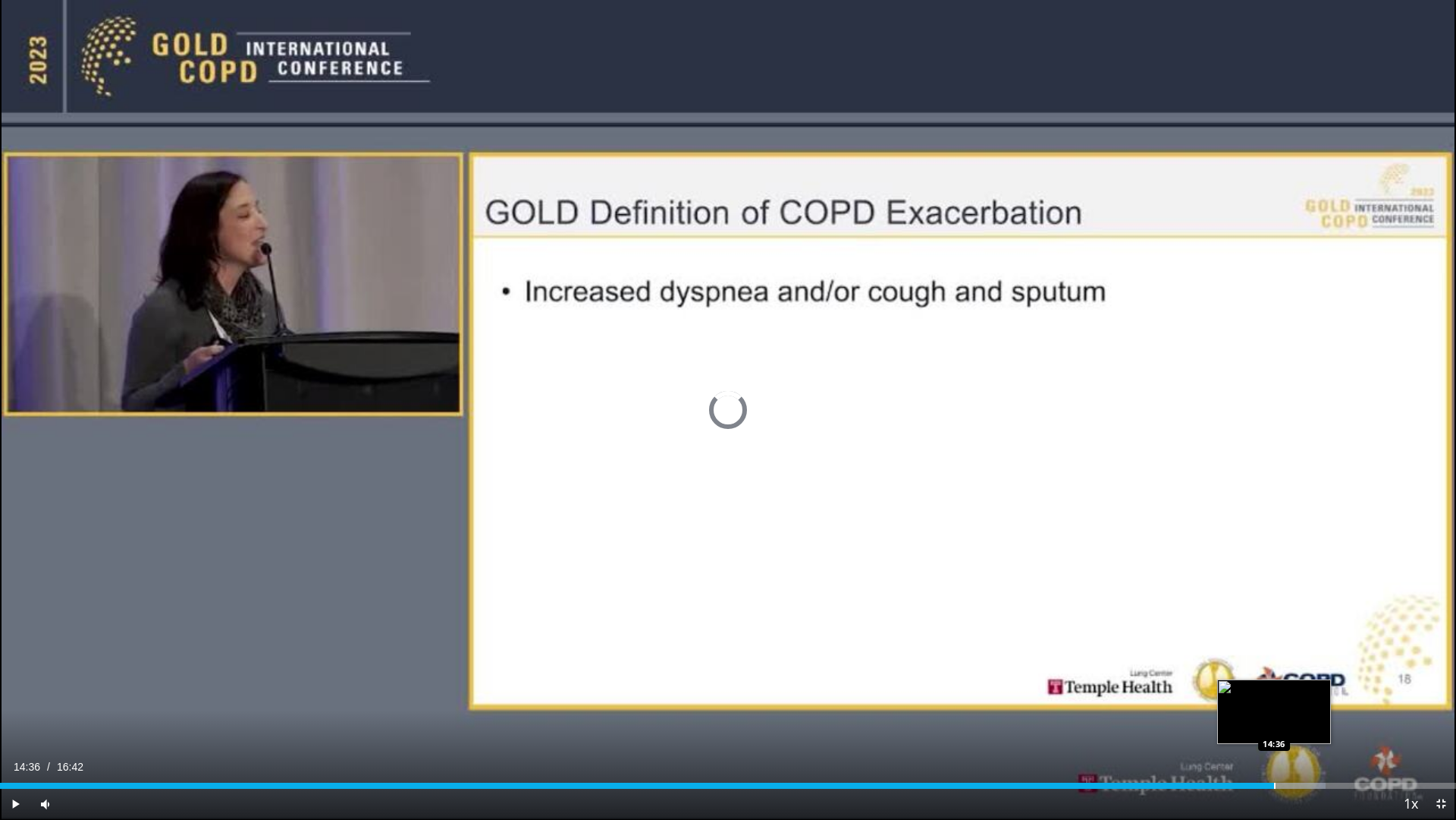
click at [1275, 724] on div "Progress Bar" at bounding box center [1275, 785] width 2 height 6
click at [1291, 724] on div "Progress Bar" at bounding box center [1292, 785] width 2 height 6
click at [1316, 724] on div "Progress Bar" at bounding box center [1317, 785] width 2 height 6
click at [1330, 724] on div "Progress Bar" at bounding box center [1330, 785] width 2 height 6
click at [1340, 724] on div "Loaded : 97.79% 15:17 15:22" at bounding box center [728, 781] width 1456 height 14
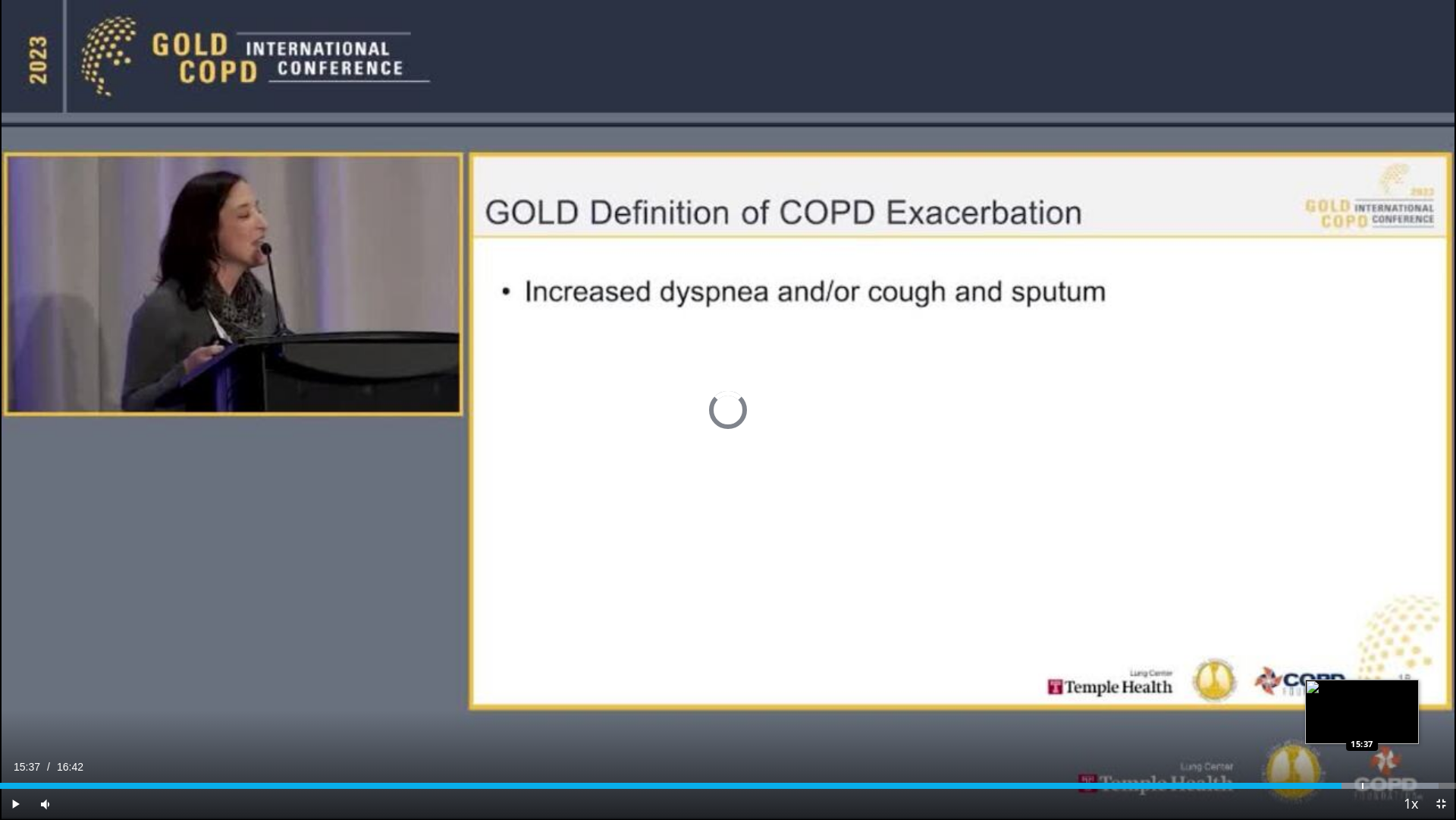
click at [1362, 724] on div "Progress Bar" at bounding box center [1363, 785] width 2 height 6
click at [1380, 724] on div "Progress Bar" at bounding box center [1381, 785] width 2 height 6
click at [1316, 724] on div "Video Player" at bounding box center [728, 804] width 1335 height 31
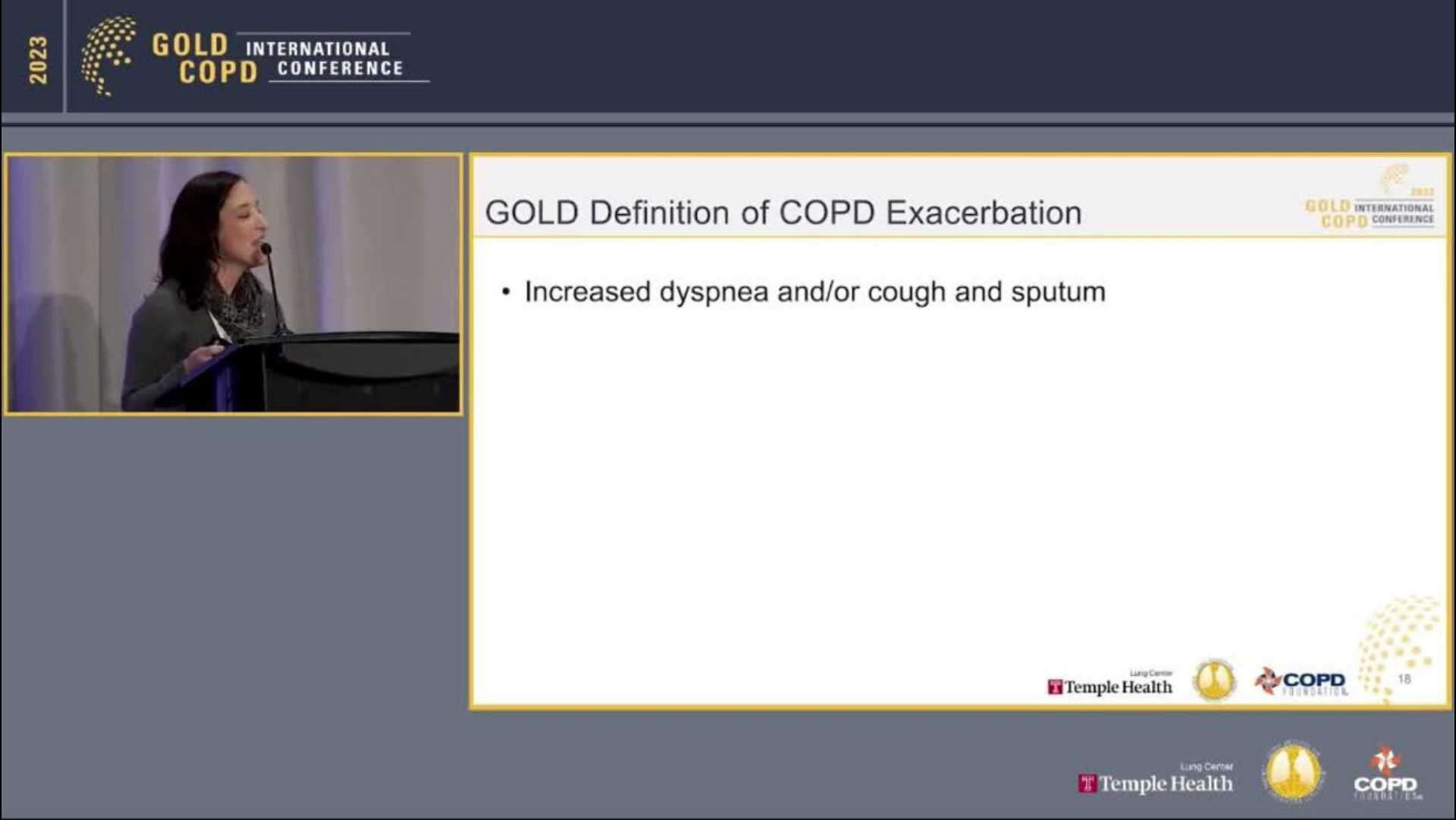
click at [1404, 724] on video-js "**********" at bounding box center [728, 410] width 1456 height 820
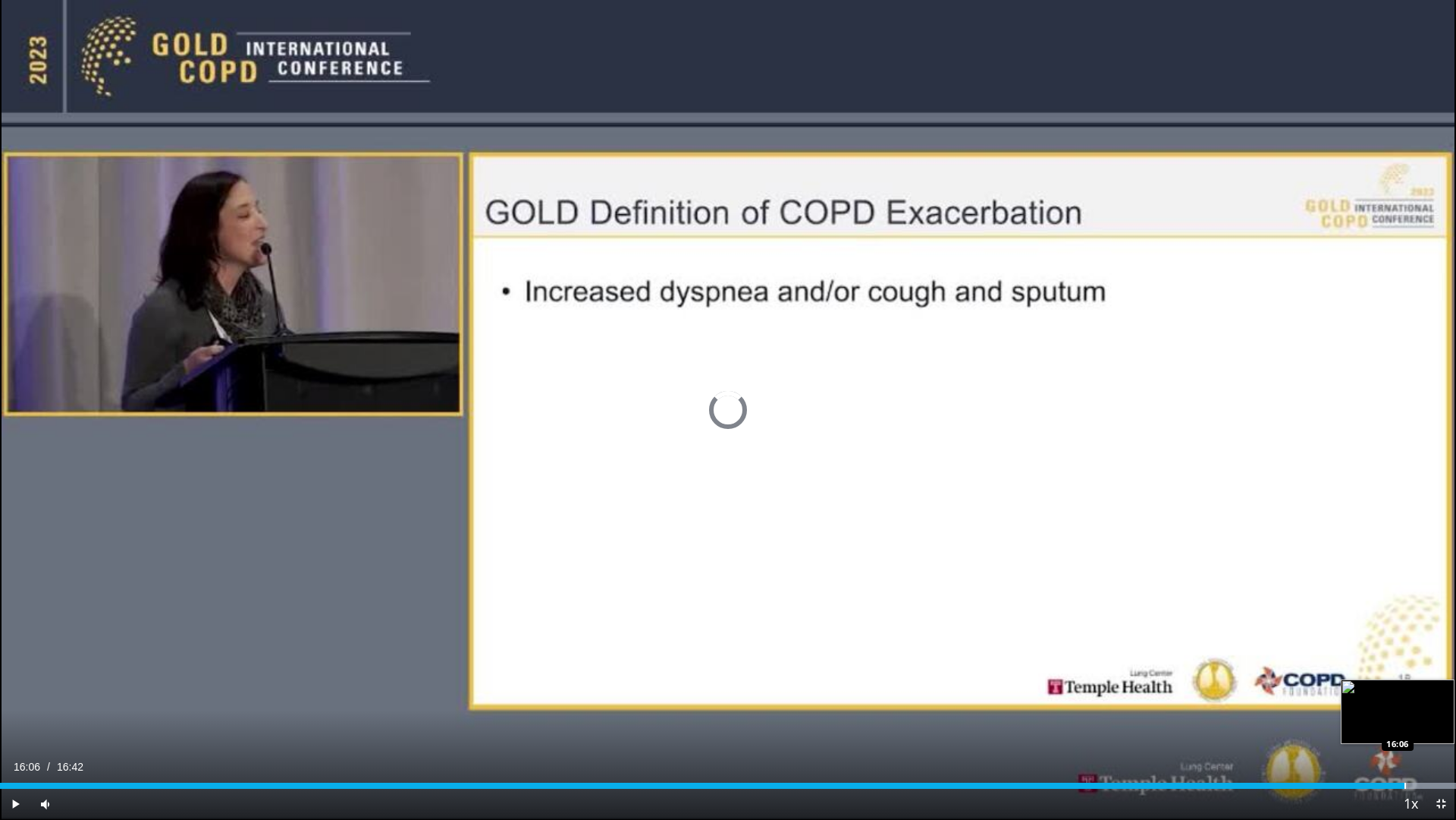
click at [1404, 724] on div "Progress Bar" at bounding box center [1406, 785] width 2 height 6
click at [1404, 724] on div "Progress Bar" at bounding box center [1416, 785] width 2 height 6
click at [1404, 724] on div "Progress Bar" at bounding box center [1442, 785] width 2 height 6
click at [1404, 724] on div "Progress Bar" at bounding box center [1451, 785] width 2 height 6
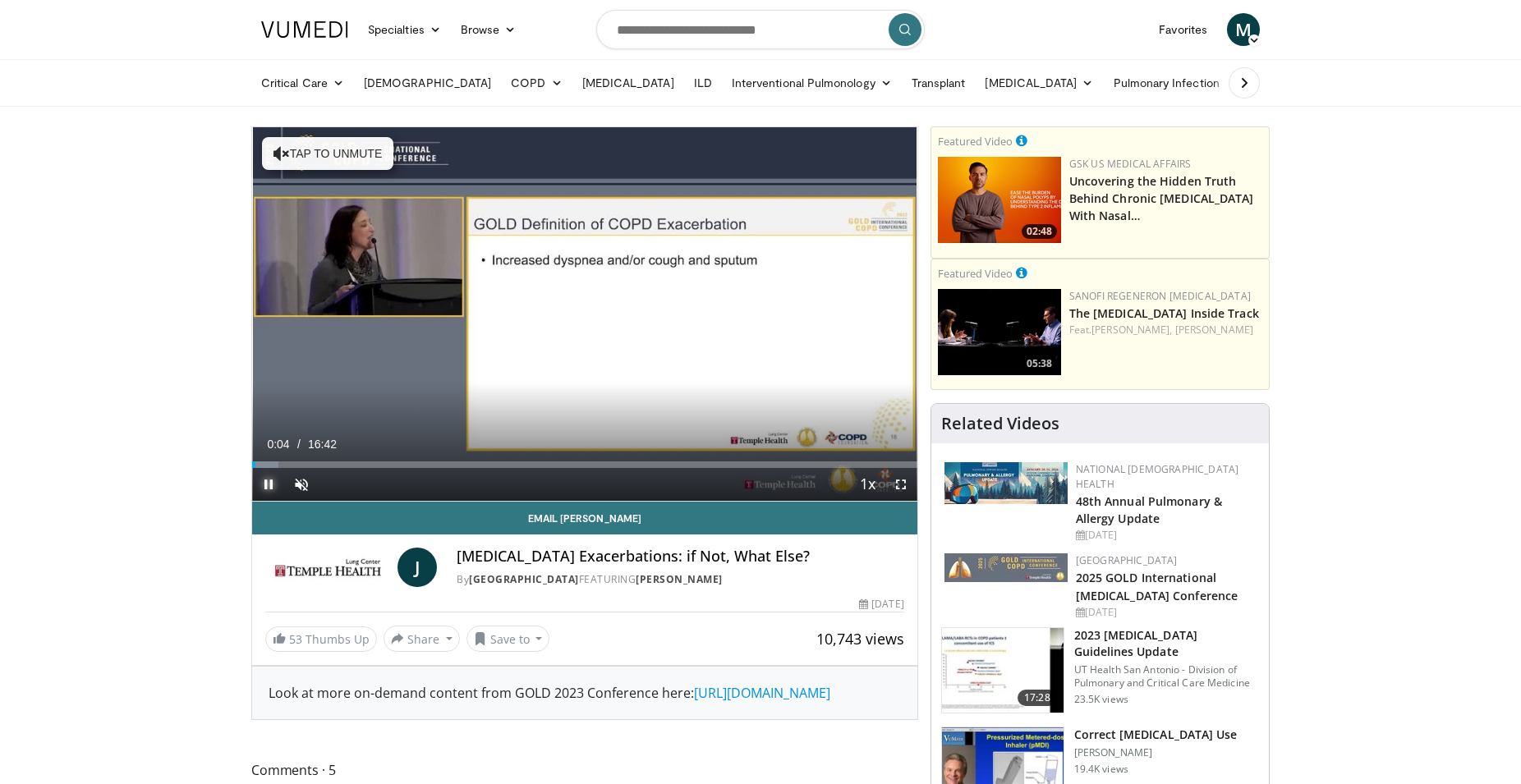
click at [266, 481] on span "Video Player" at bounding box center [268, 484] width 33 height 33
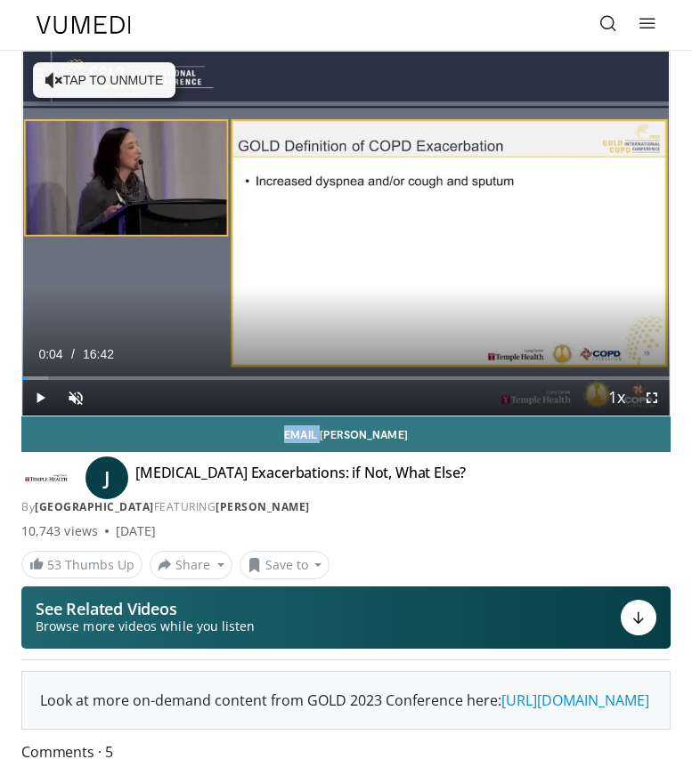
drag, startPoint x: 296, startPoint y: 59, endPoint x: -248, endPoint y: 418, distance: 652.4
click at [22, 416] on video-js "**********" at bounding box center [345, 234] width 647 height 364
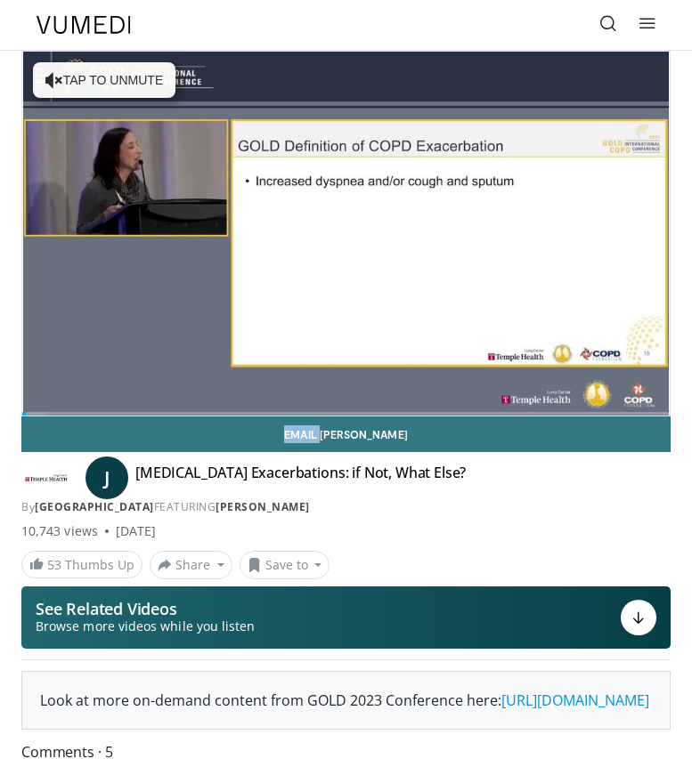
click at [647, 21] on icon at bounding box center [647, 23] width 18 height 18
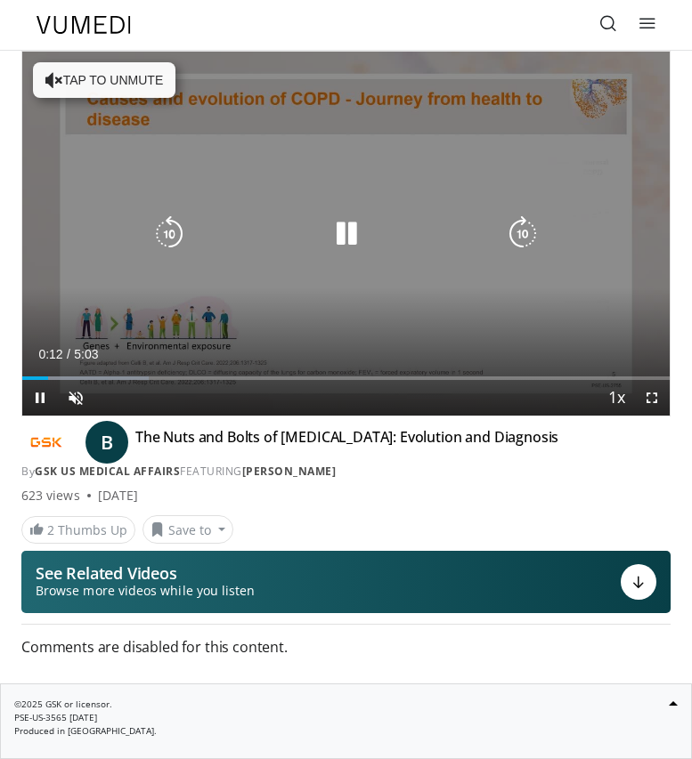
click at [350, 233] on icon "Video Player" at bounding box center [347, 234] width 36 height 36
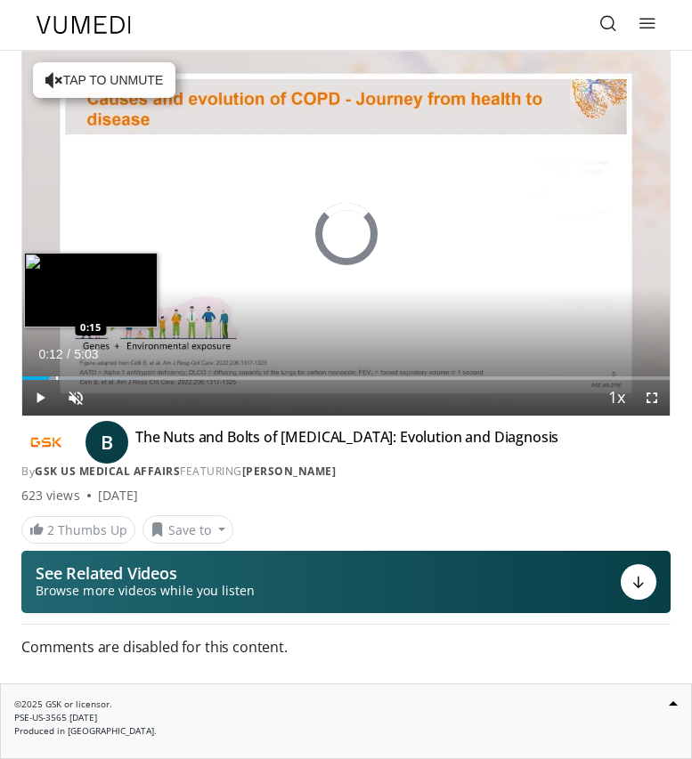
click at [56, 378] on div "Progress Bar" at bounding box center [57, 379] width 2 height 4
click at [59, 378] on div "Progress Bar" at bounding box center [60, 379] width 2 height 4
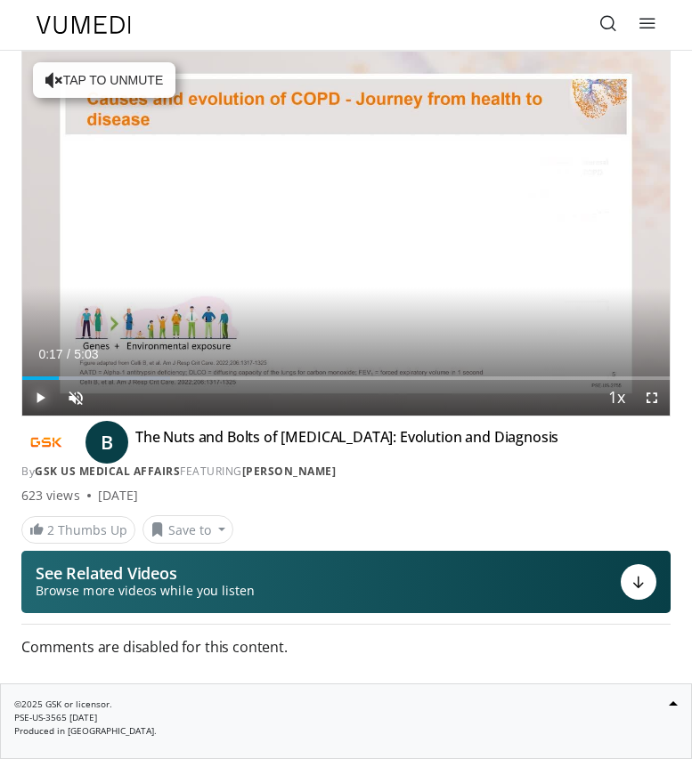
click at [37, 396] on span "Video Player" at bounding box center [40, 398] width 36 height 36
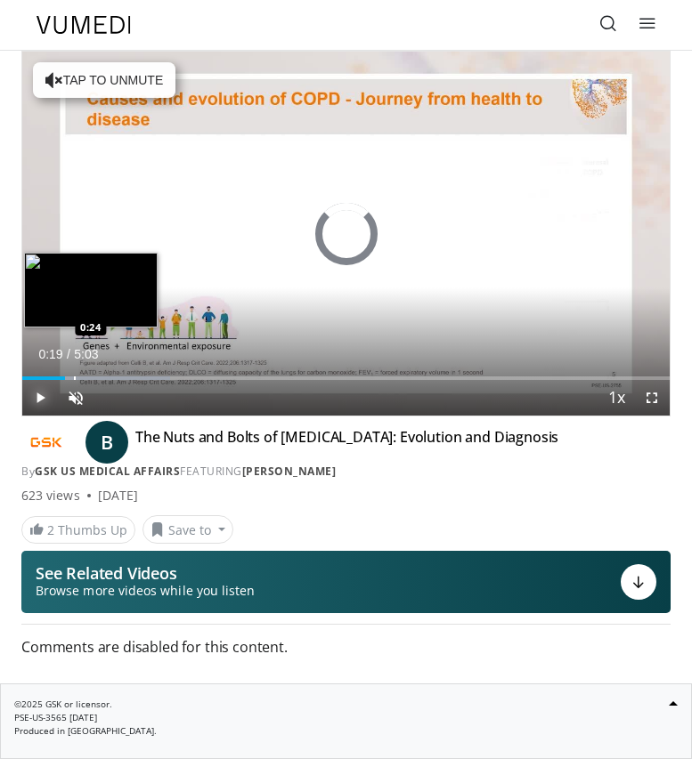
click at [74, 375] on div "Loaded : 22.86% 0:19 0:24" at bounding box center [345, 371] width 647 height 17
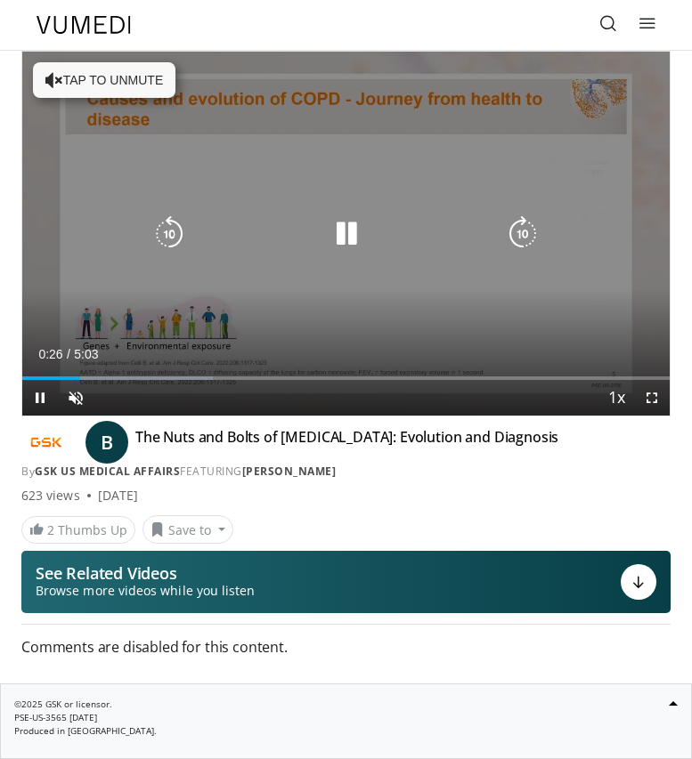
click at [284, 281] on div "10 seconds Tap to unmute" at bounding box center [345, 234] width 647 height 364
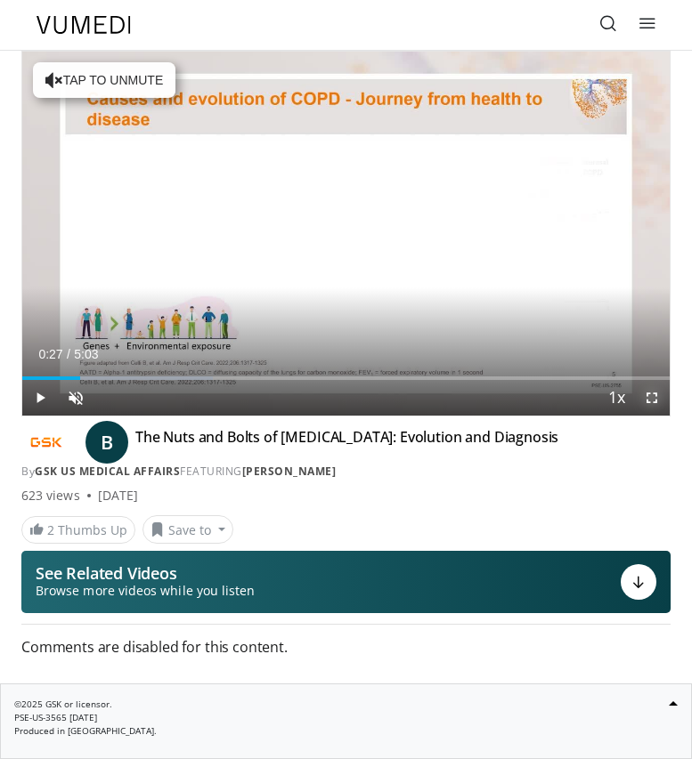
click at [654, 398] on span "Video Player" at bounding box center [652, 398] width 36 height 36
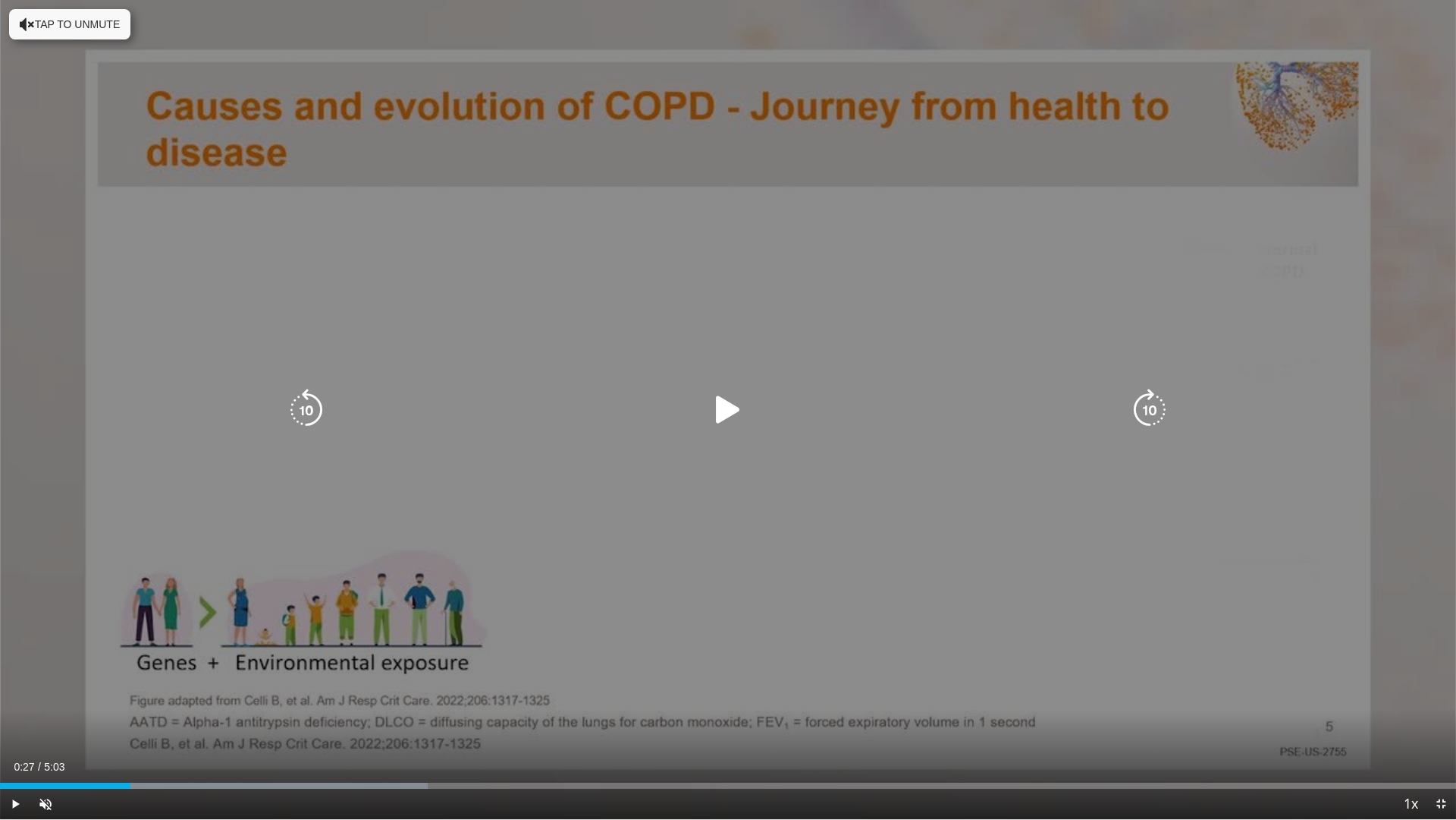
click at [589, 412] on icon "Video Player" at bounding box center [728, 410] width 43 height 43
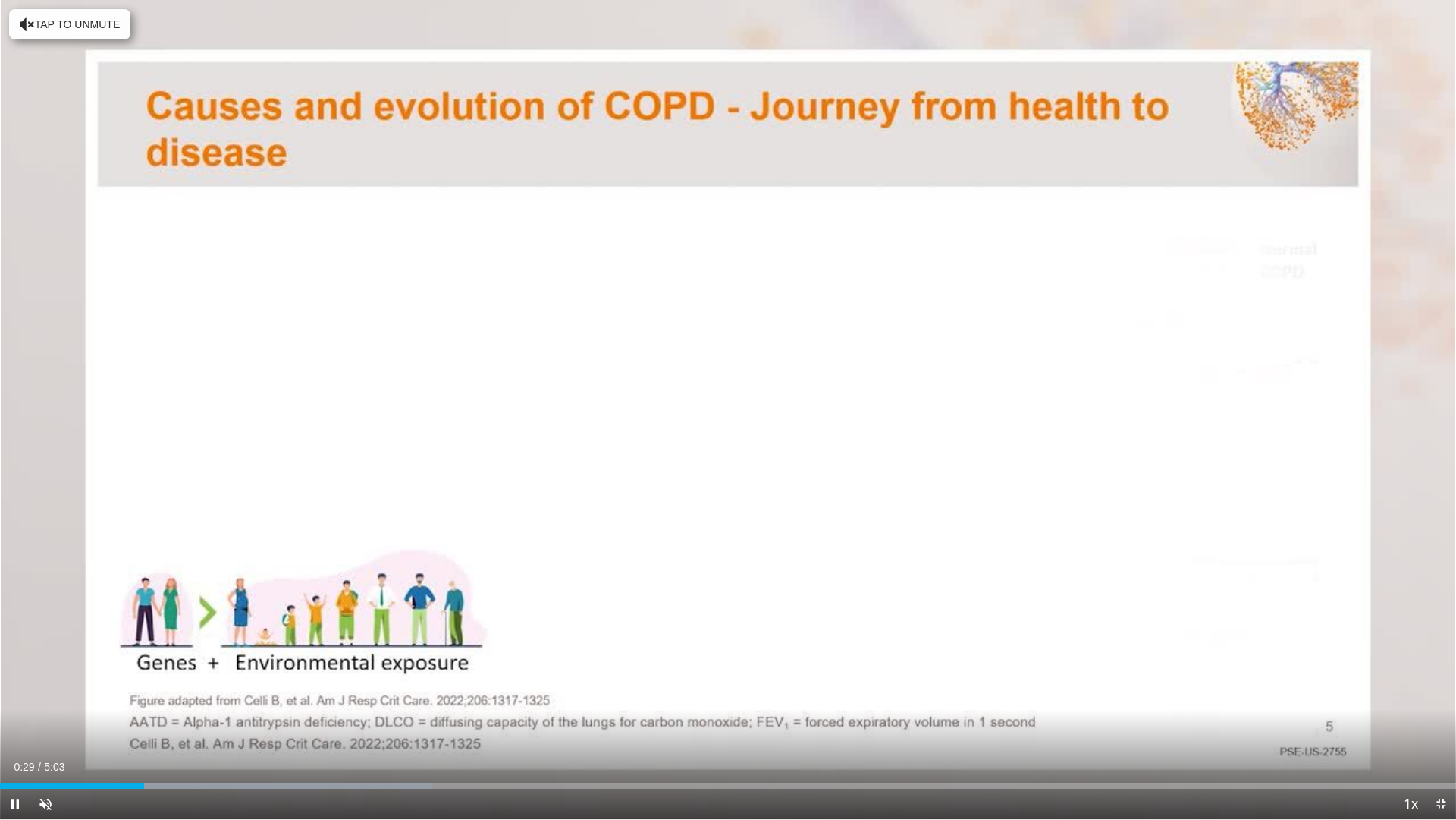
click at [589, 647] on video-js "**********" at bounding box center [728, 410] width 1456 height 820
click at [179, 647] on div "Progress Bar" at bounding box center [180, 785] width 2 height 6
click at [540, 647] on video-js "**********" at bounding box center [728, 410] width 1456 height 820
click at [543, 647] on video-js "**********" at bounding box center [728, 410] width 1456 height 820
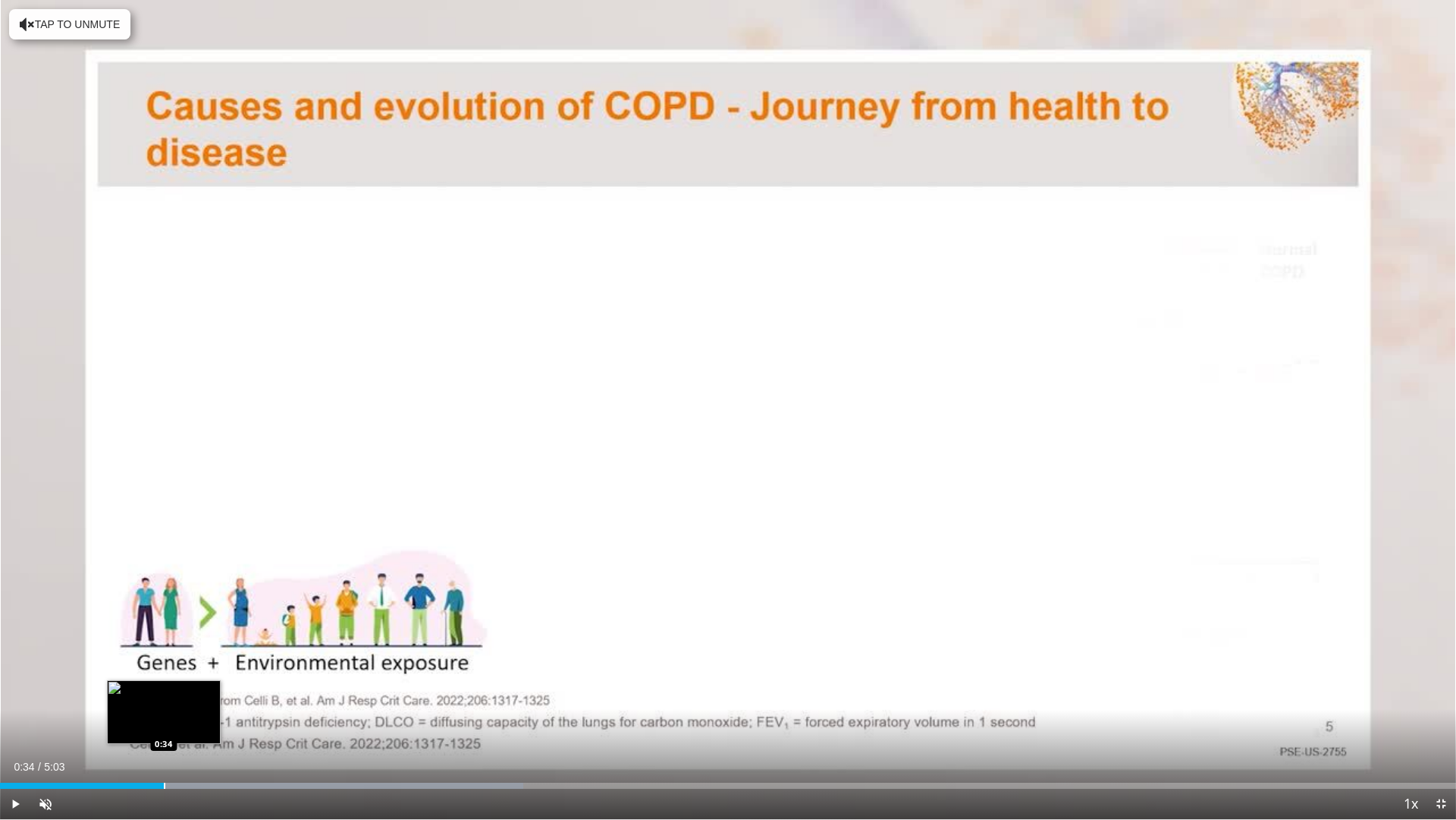
click at [164, 647] on div "Progress Bar" at bounding box center [164, 785] width 2 height 6
click at [14, 647] on span "Video Player" at bounding box center [15, 804] width 31 height 31
click at [313, 647] on video-js "**********" at bounding box center [728, 410] width 1456 height 820
